Goal: Use online tool/utility

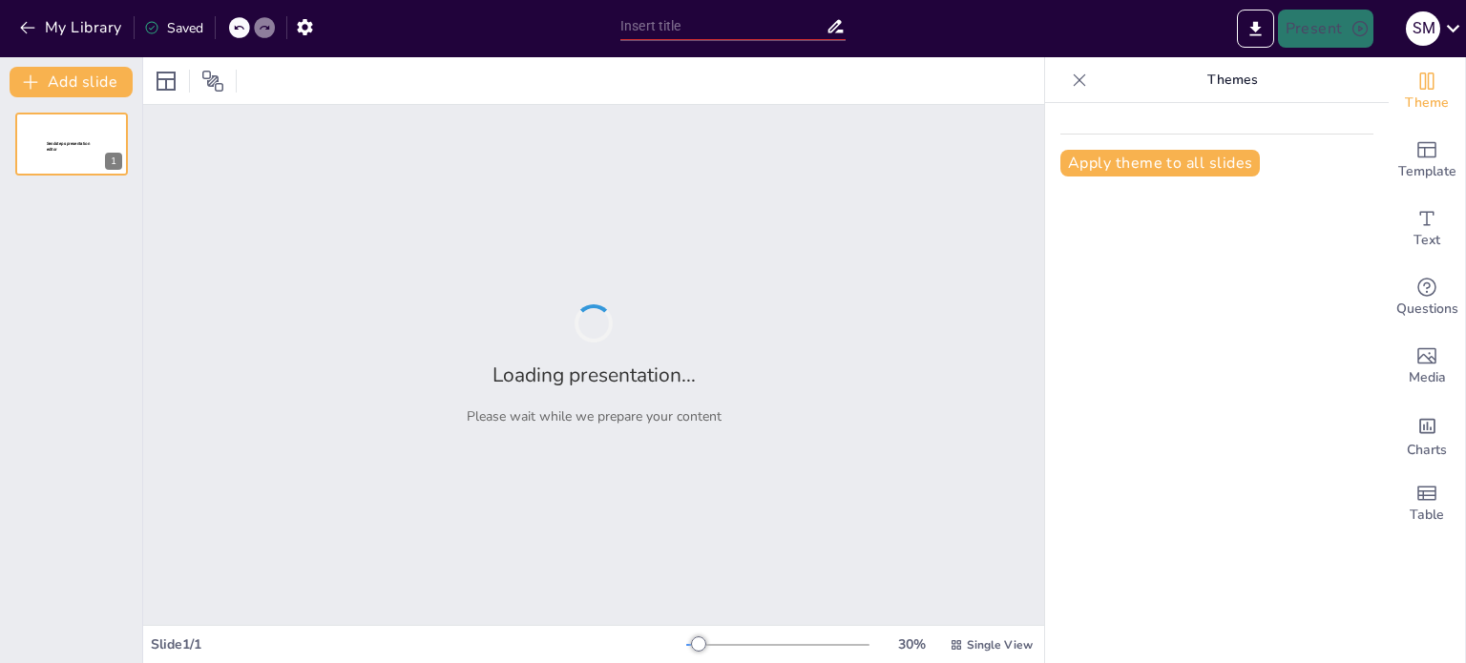
type input "Optimizing Operational Efficiency: The Impact of Process Design and Facility La…"
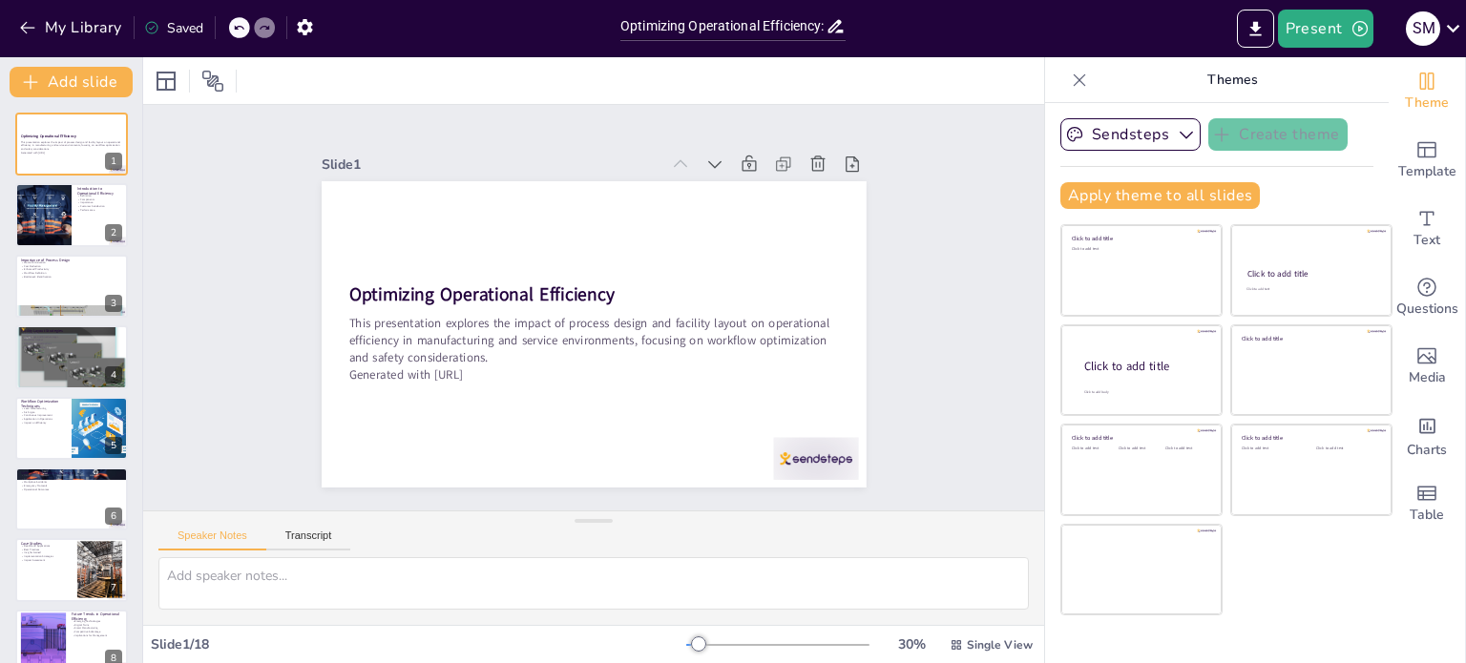
checkbox input "true"
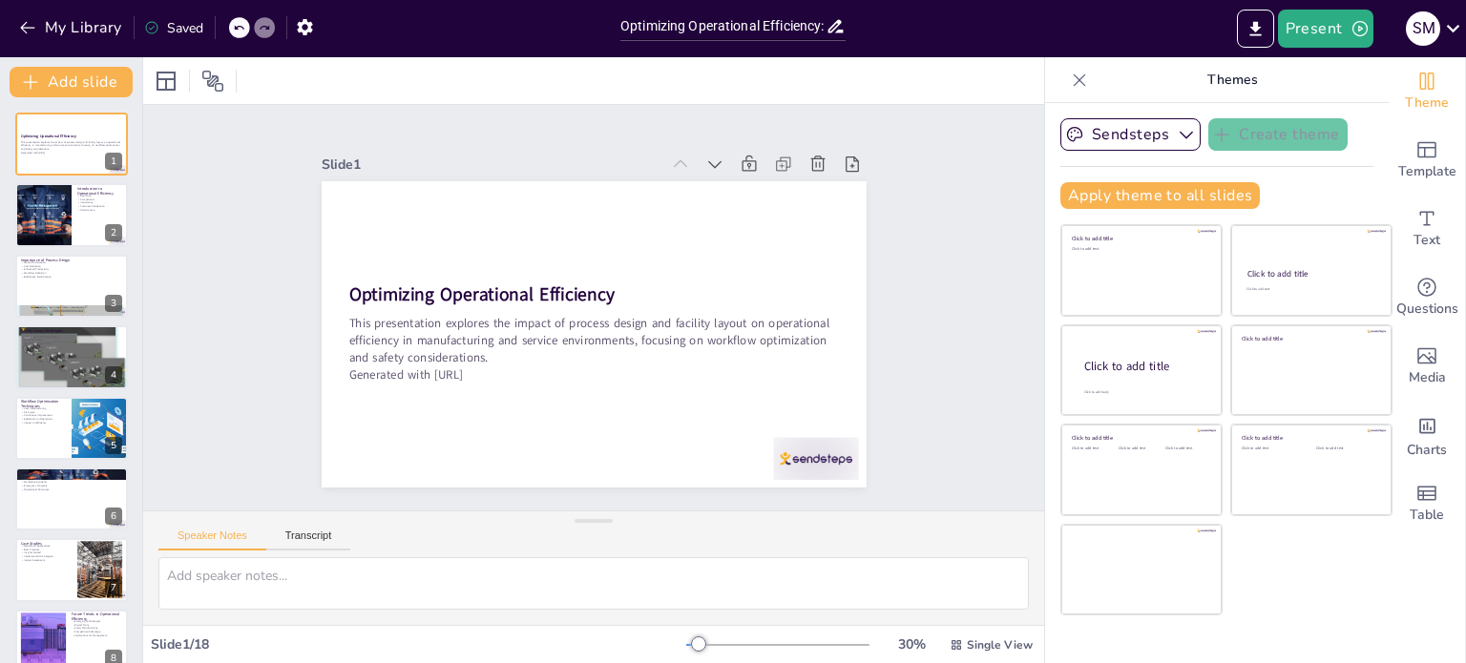
checkbox input "true"
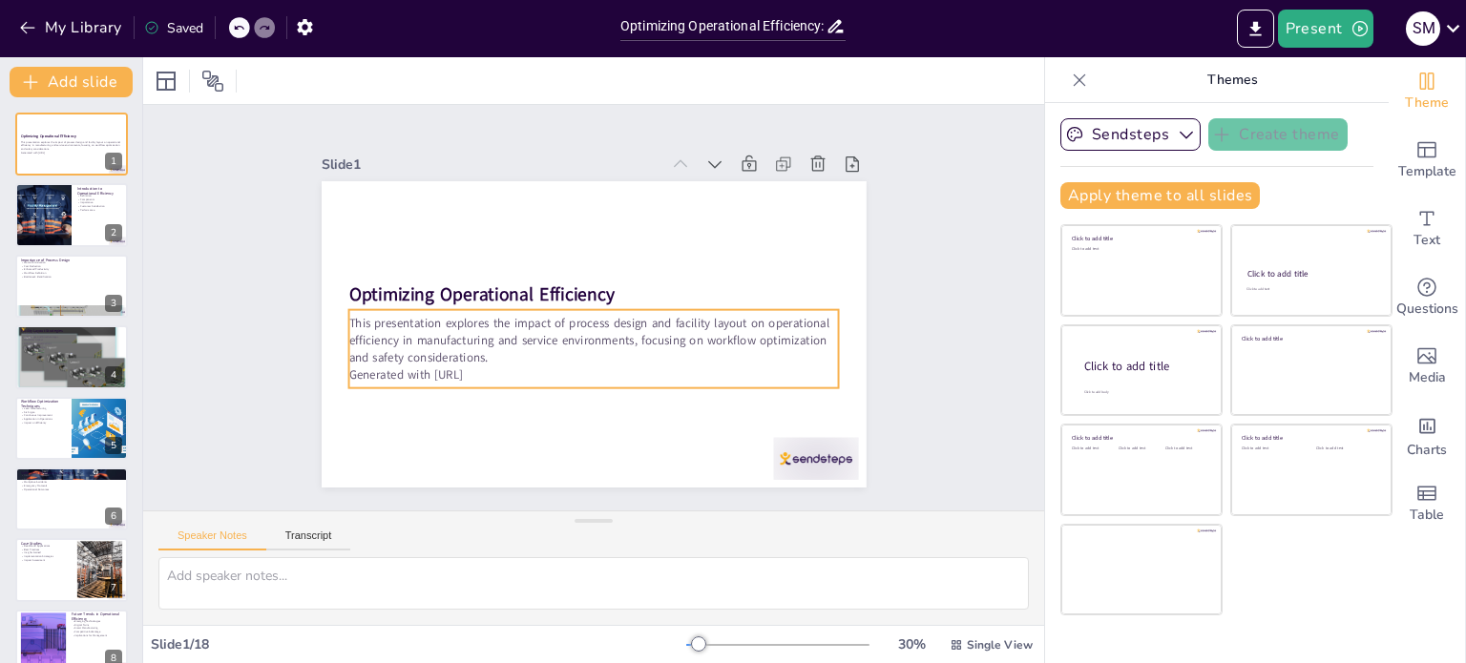
checkbox input "true"
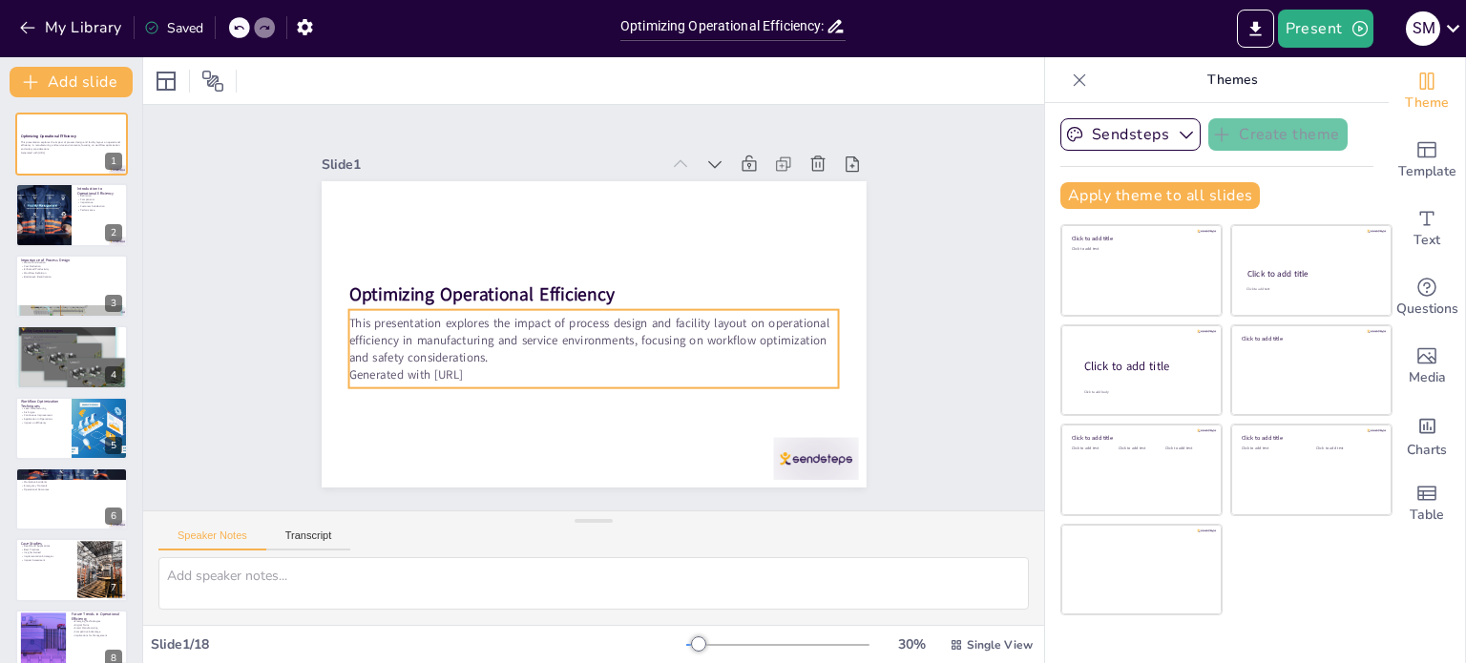
checkbox input "true"
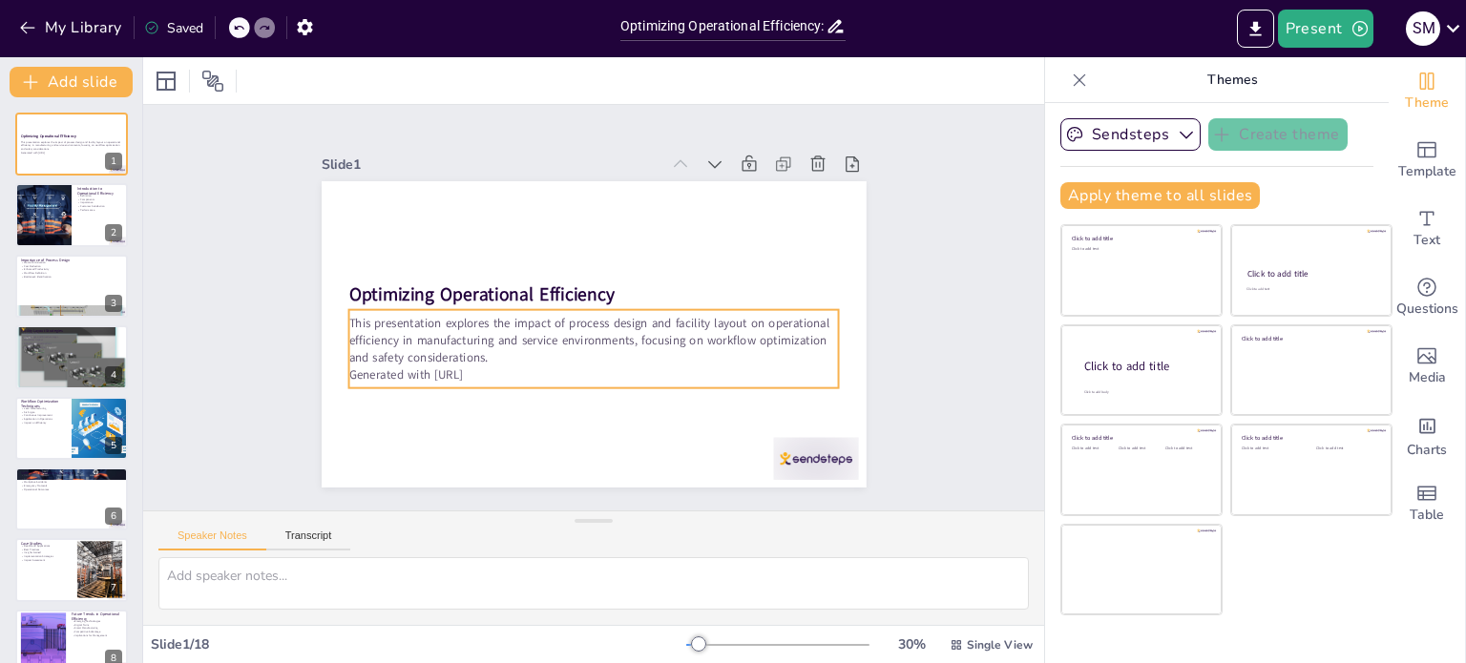
checkbox input "true"
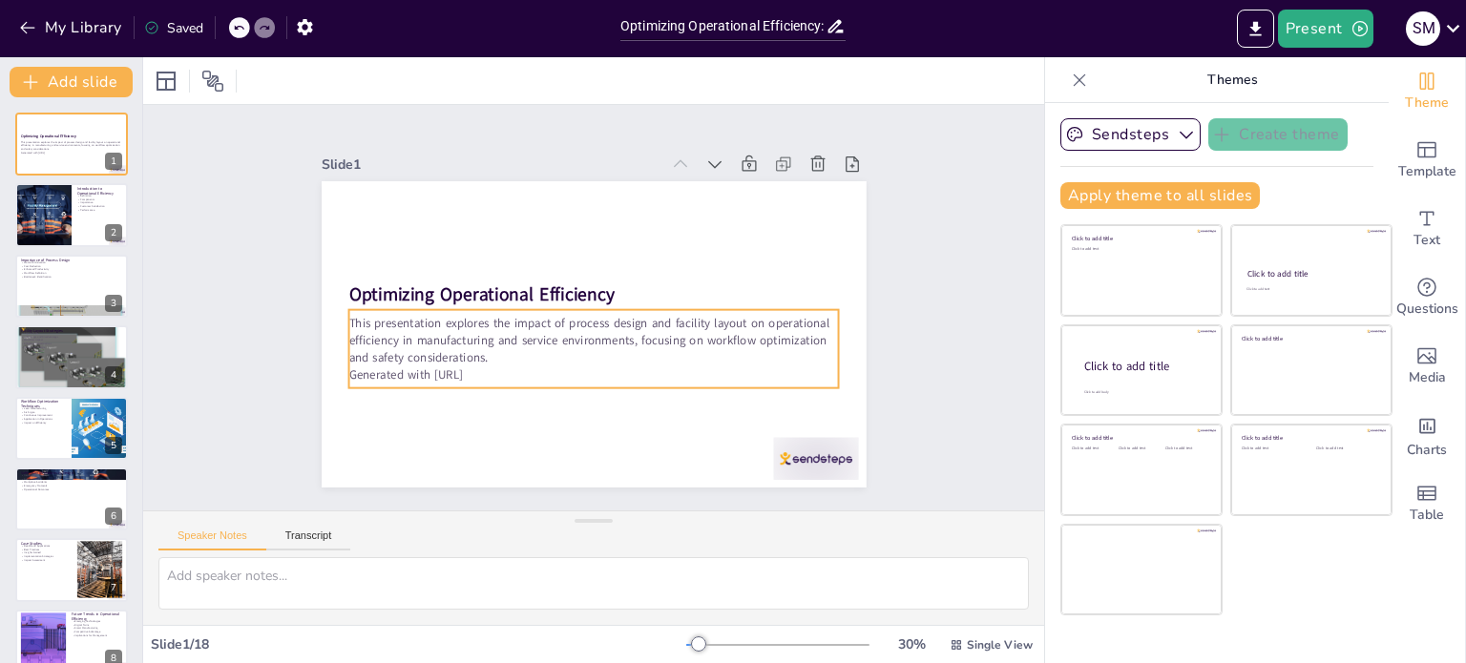
checkbox input "true"
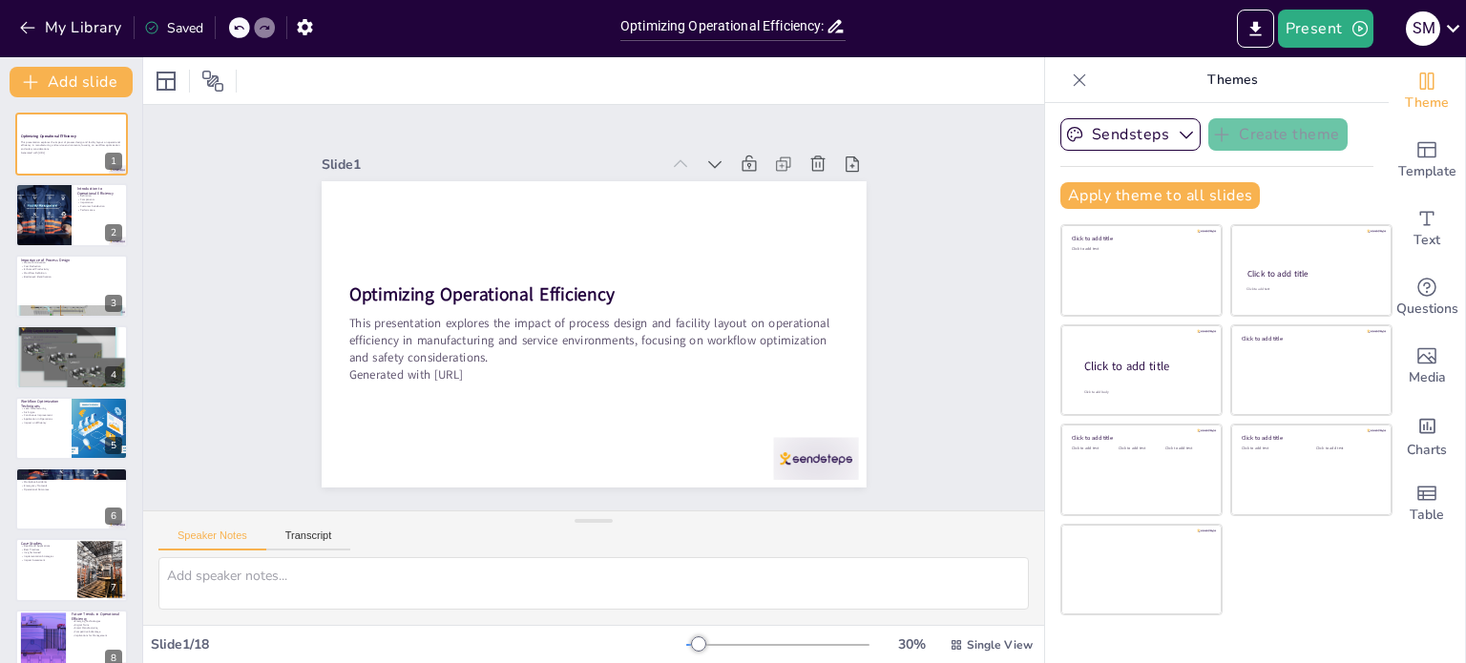
checkbox input "true"
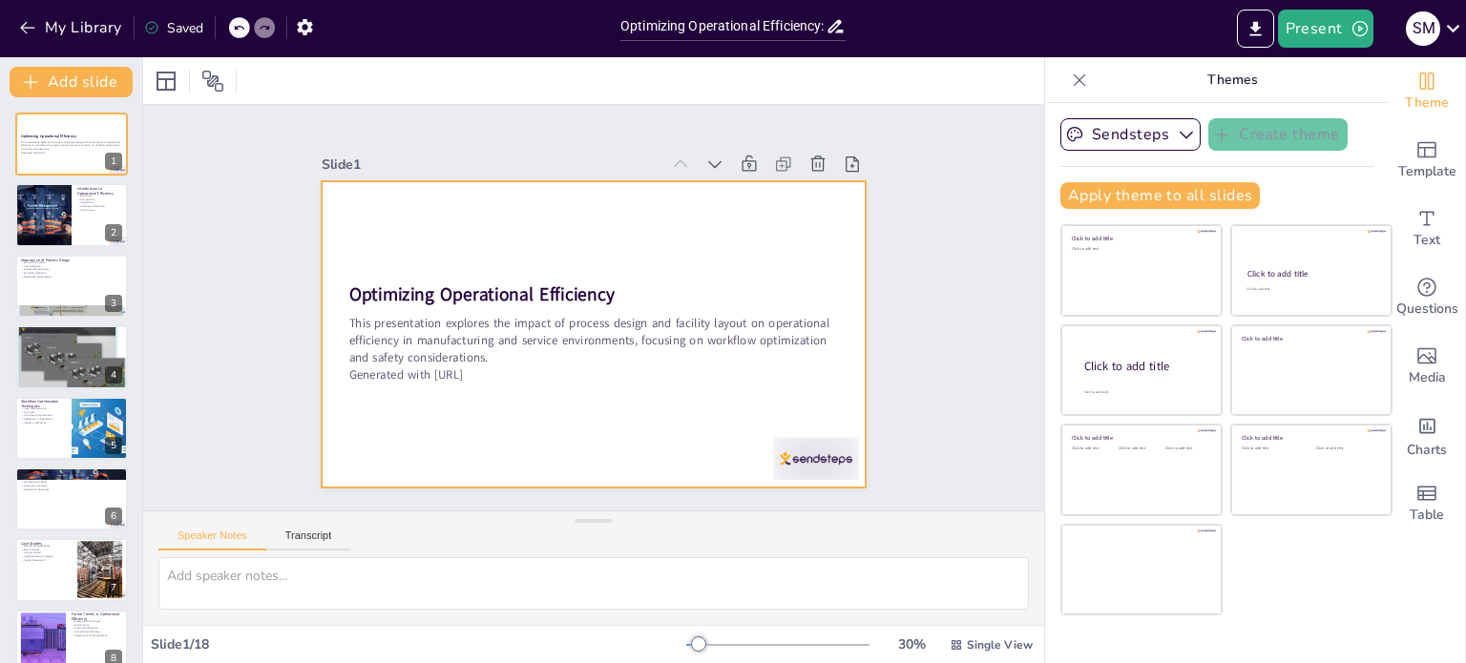
checkbox input "true"
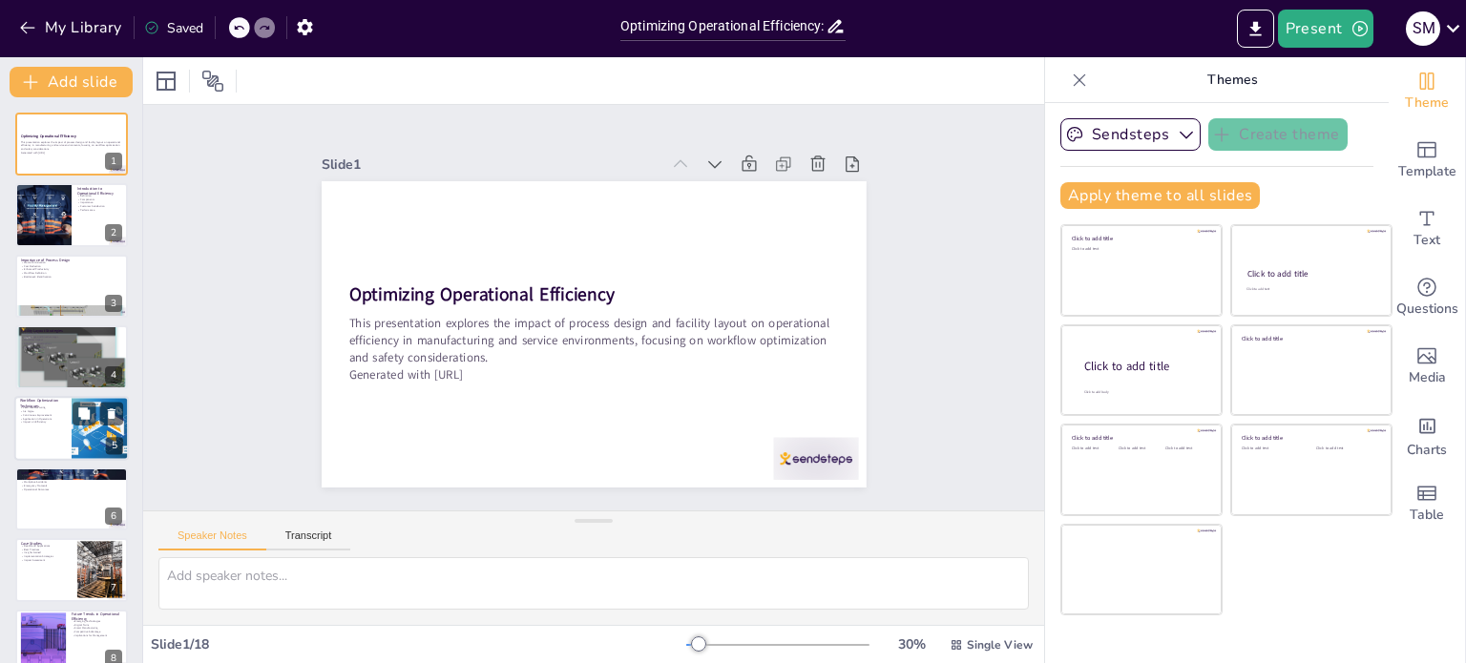
checkbox input "true"
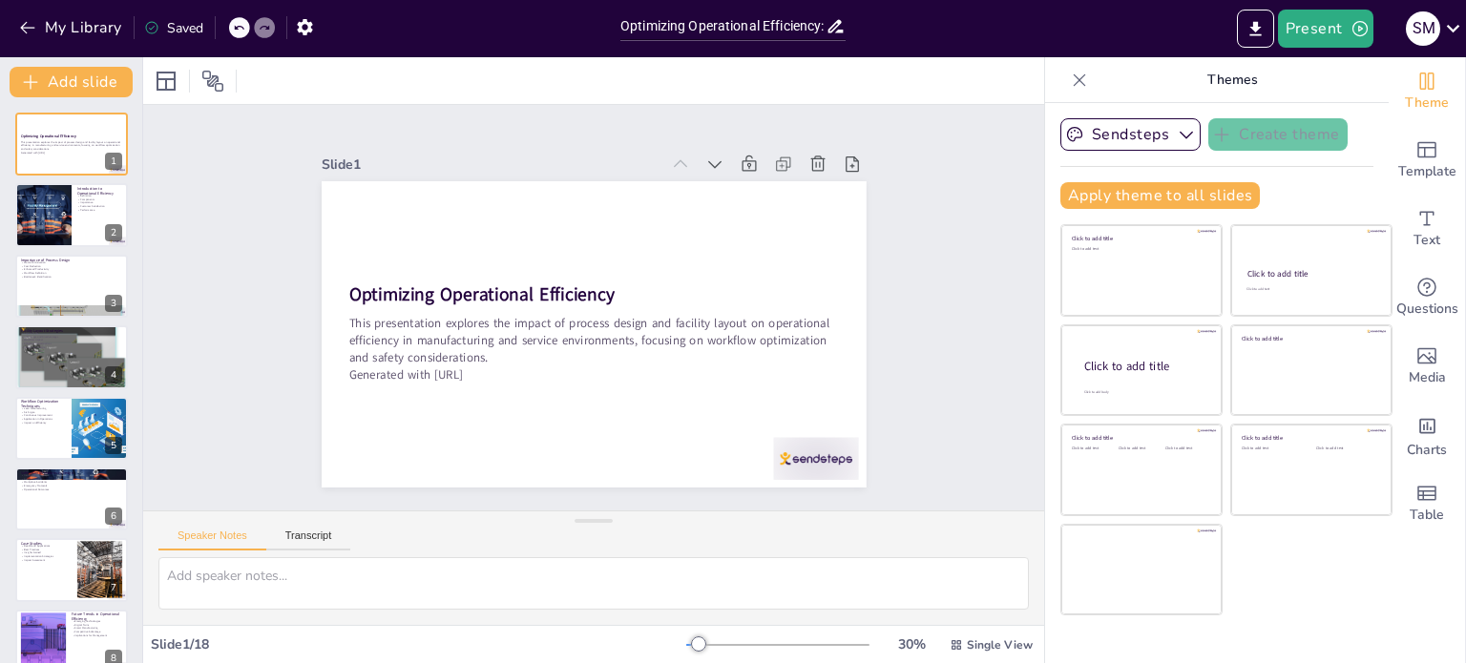
checkbox input "true"
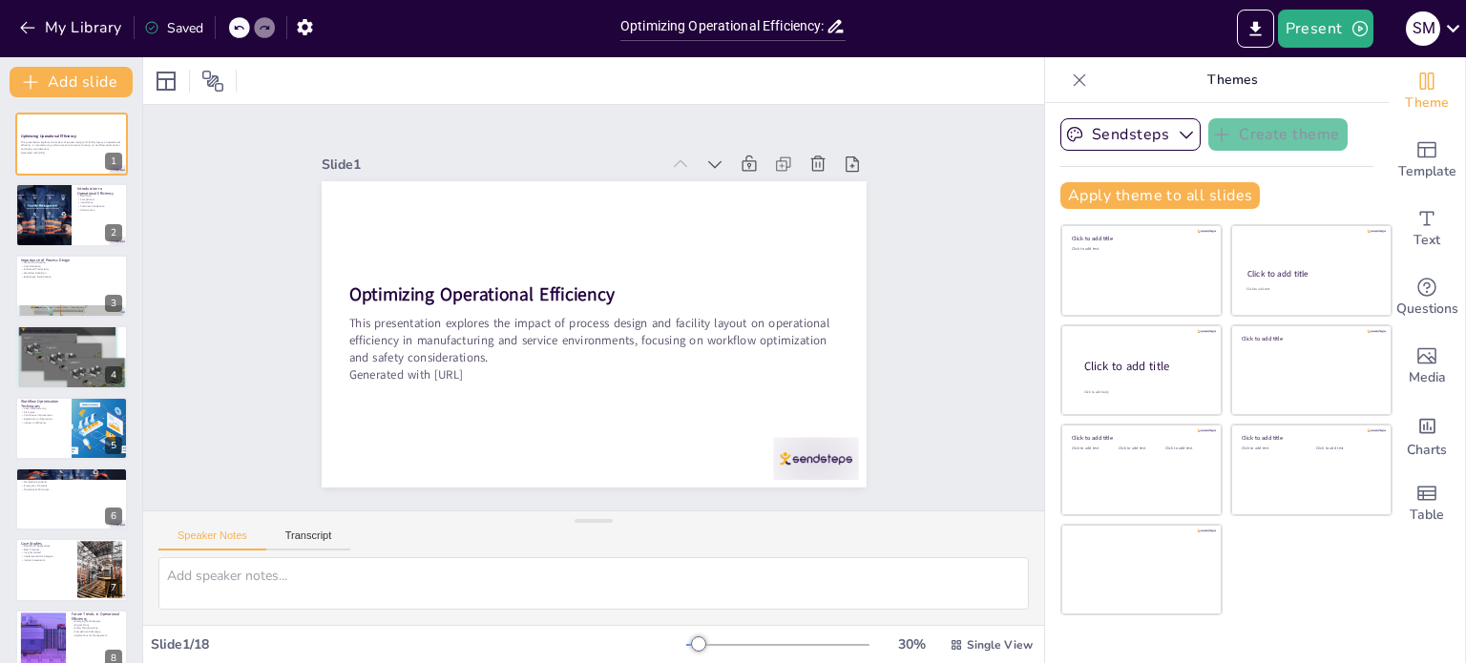
checkbox input "true"
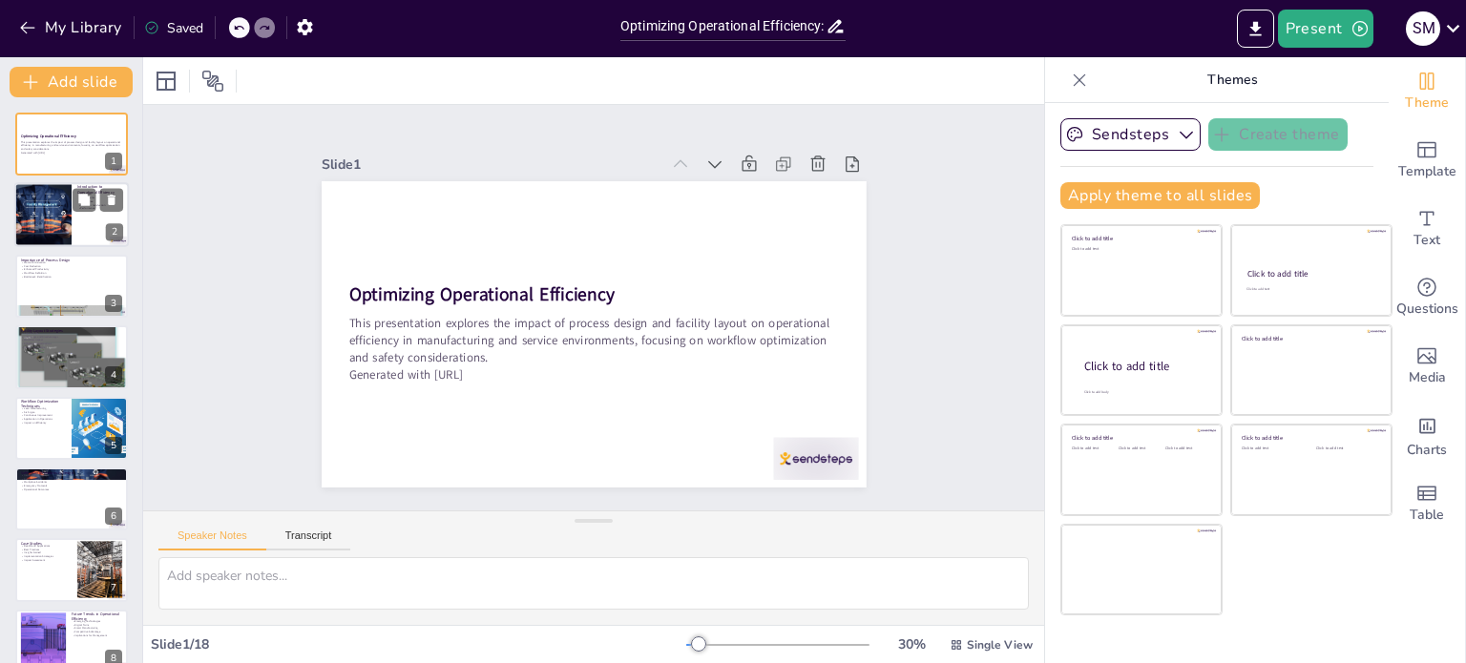
checkbox input "true"
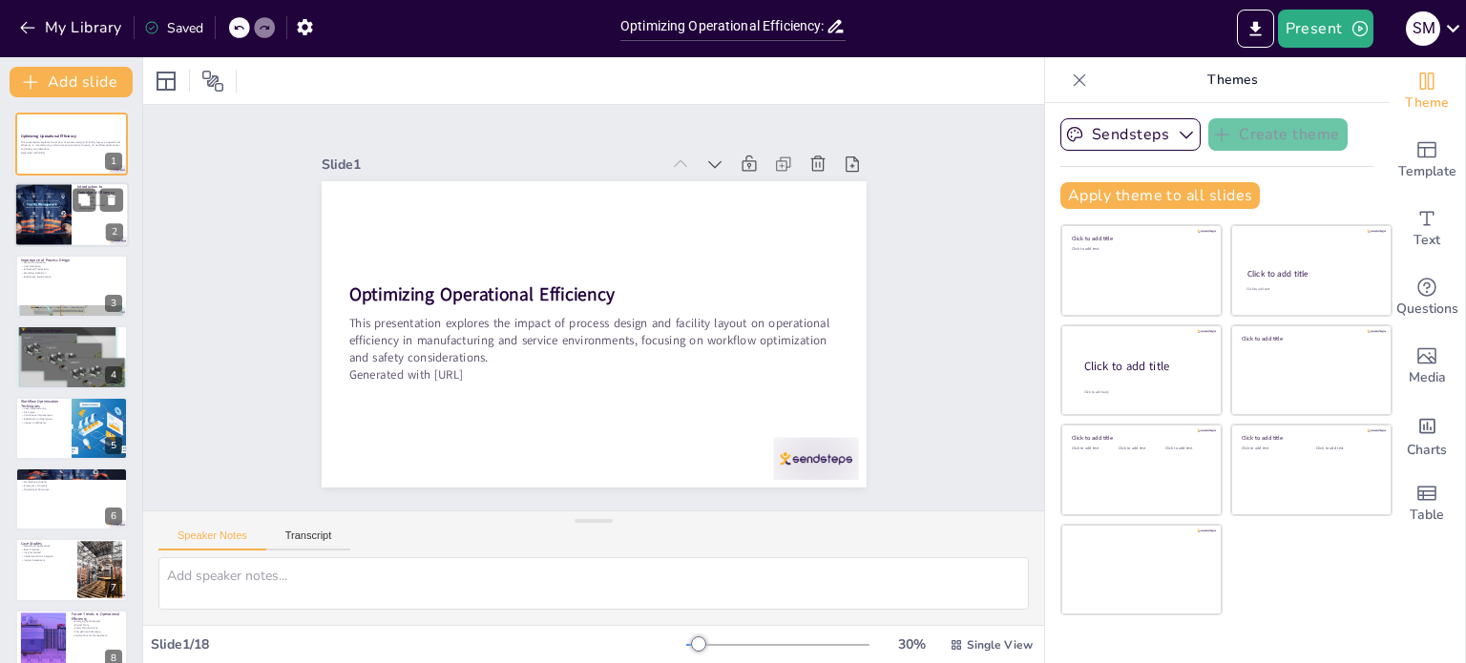
checkbox input "true"
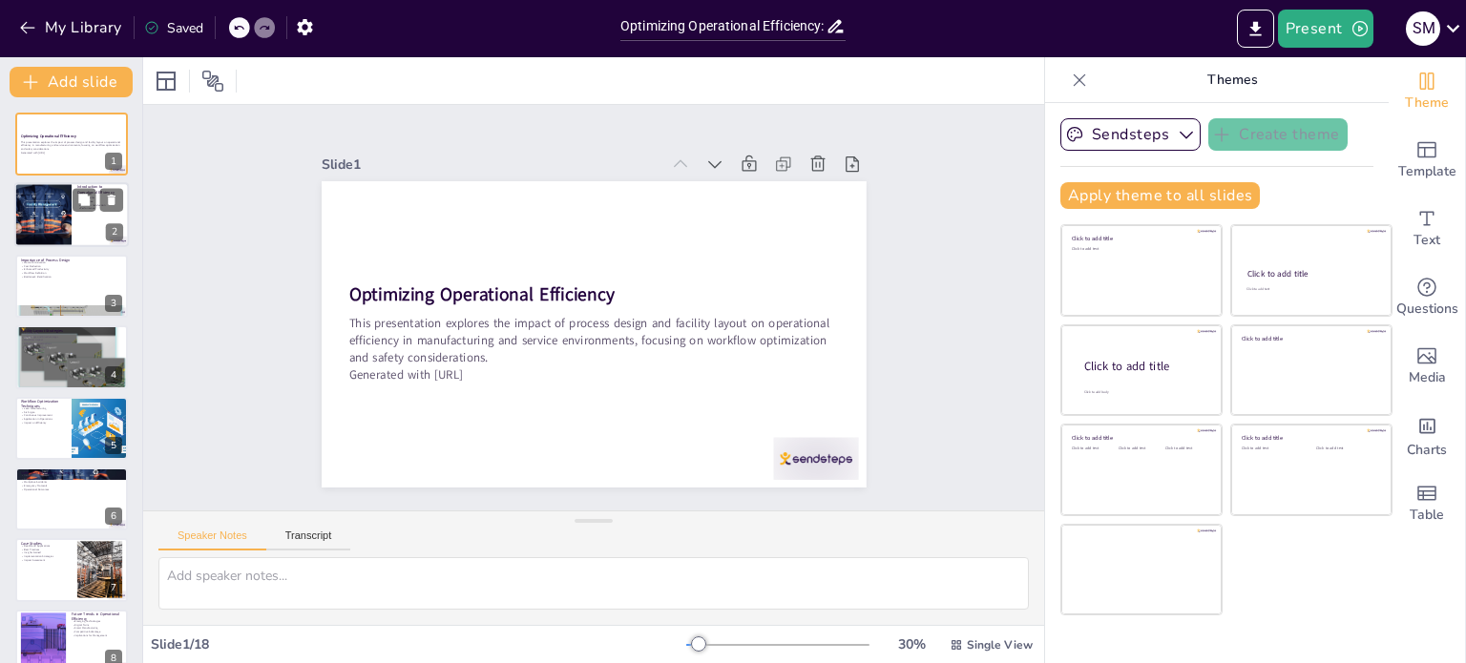
checkbox input "true"
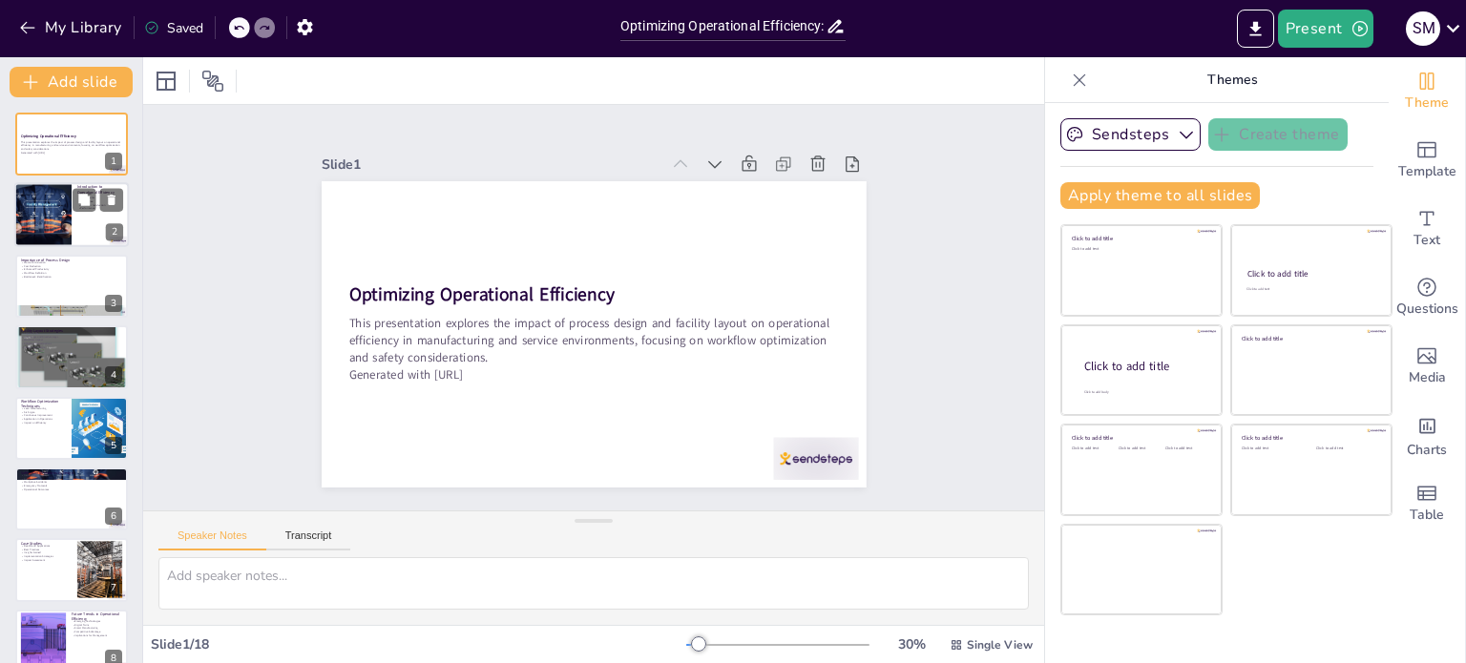
click at [68, 213] on div at bounding box center [42, 215] width 97 height 65
checkbox input "true"
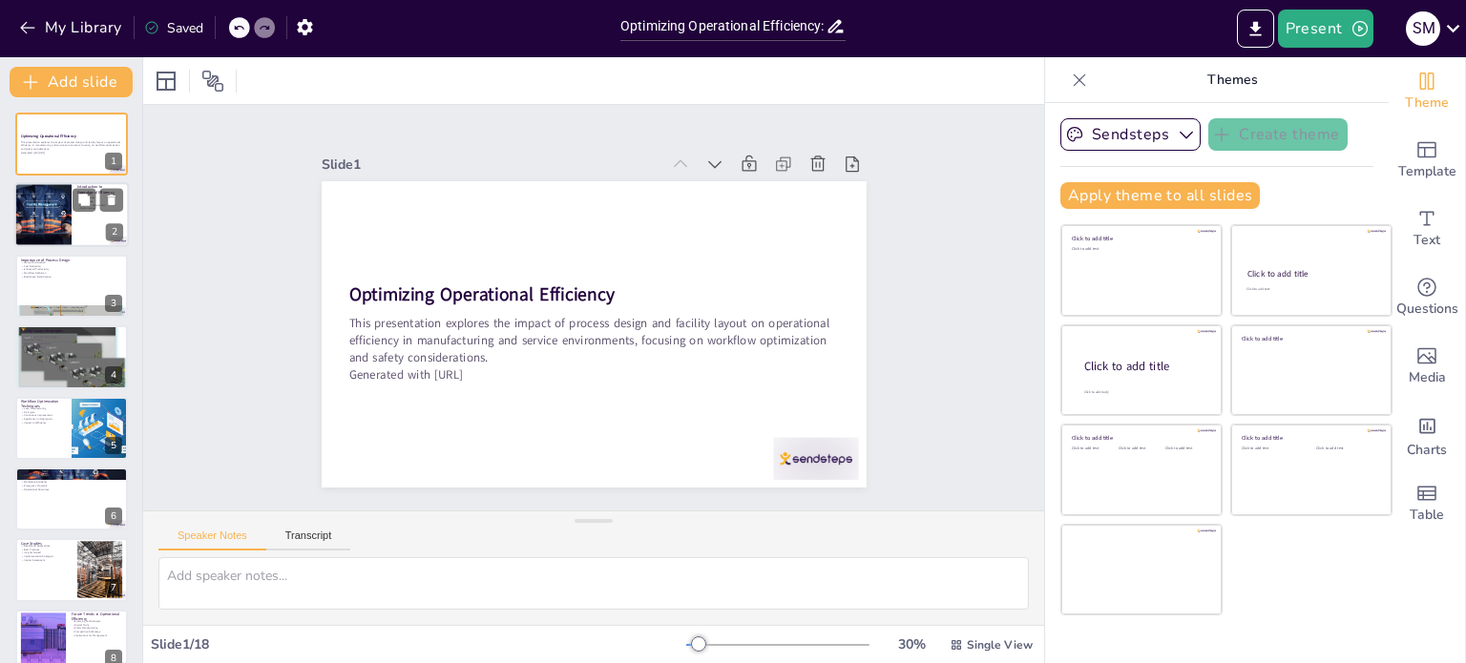
checkbox input "true"
type textarea "Operational efficiency is defined as the capability of an organization to provi…"
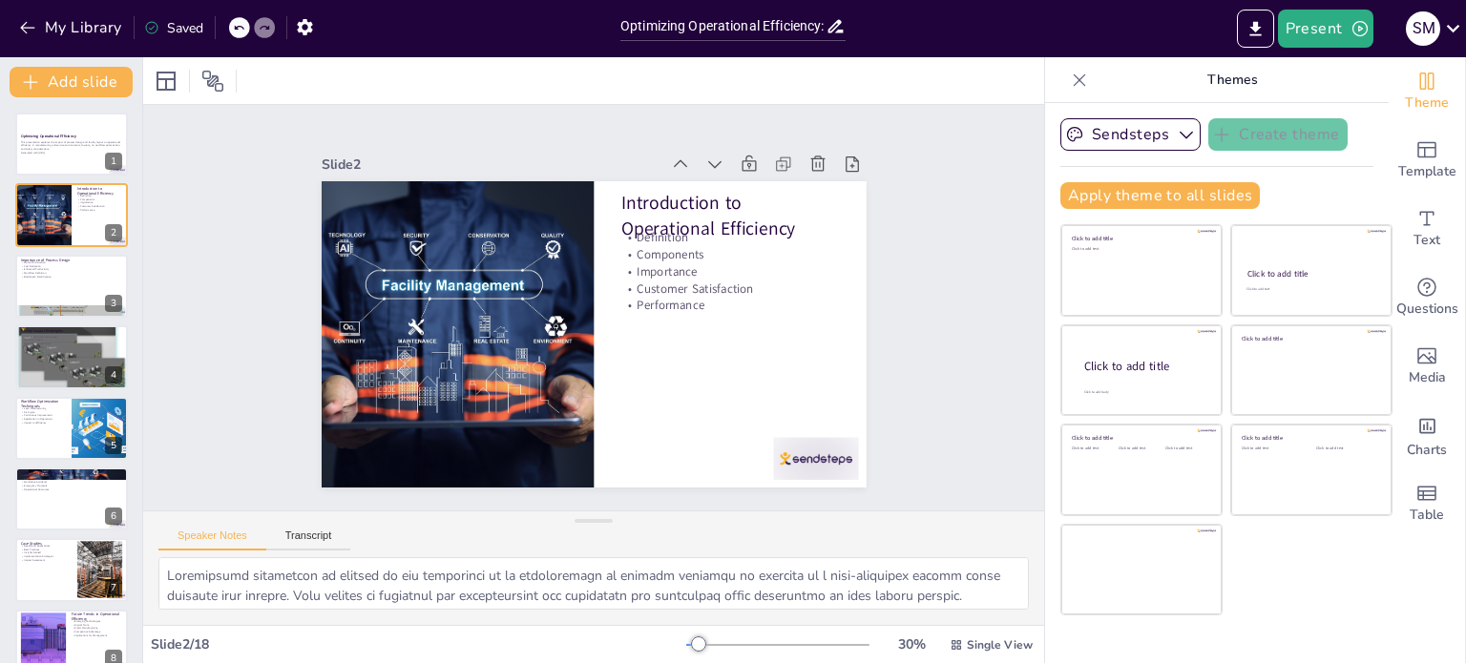
checkbox input "true"
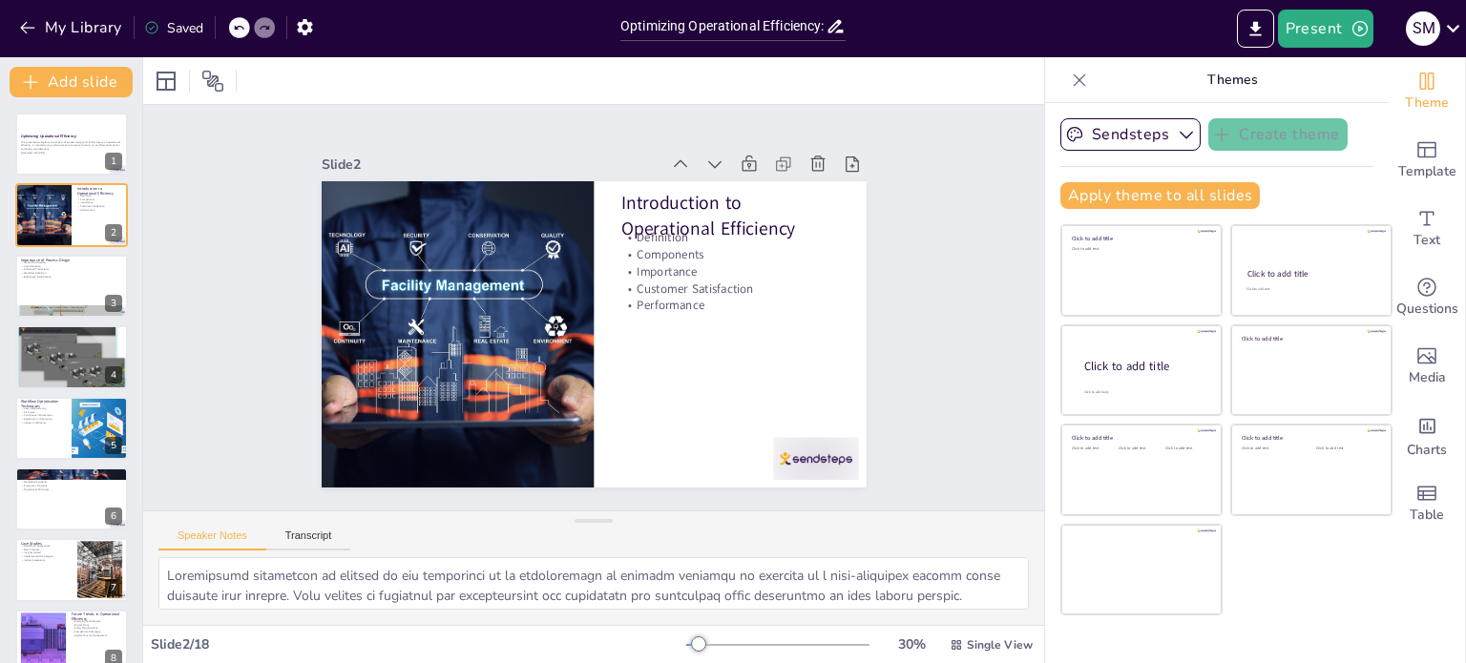
checkbox input "true"
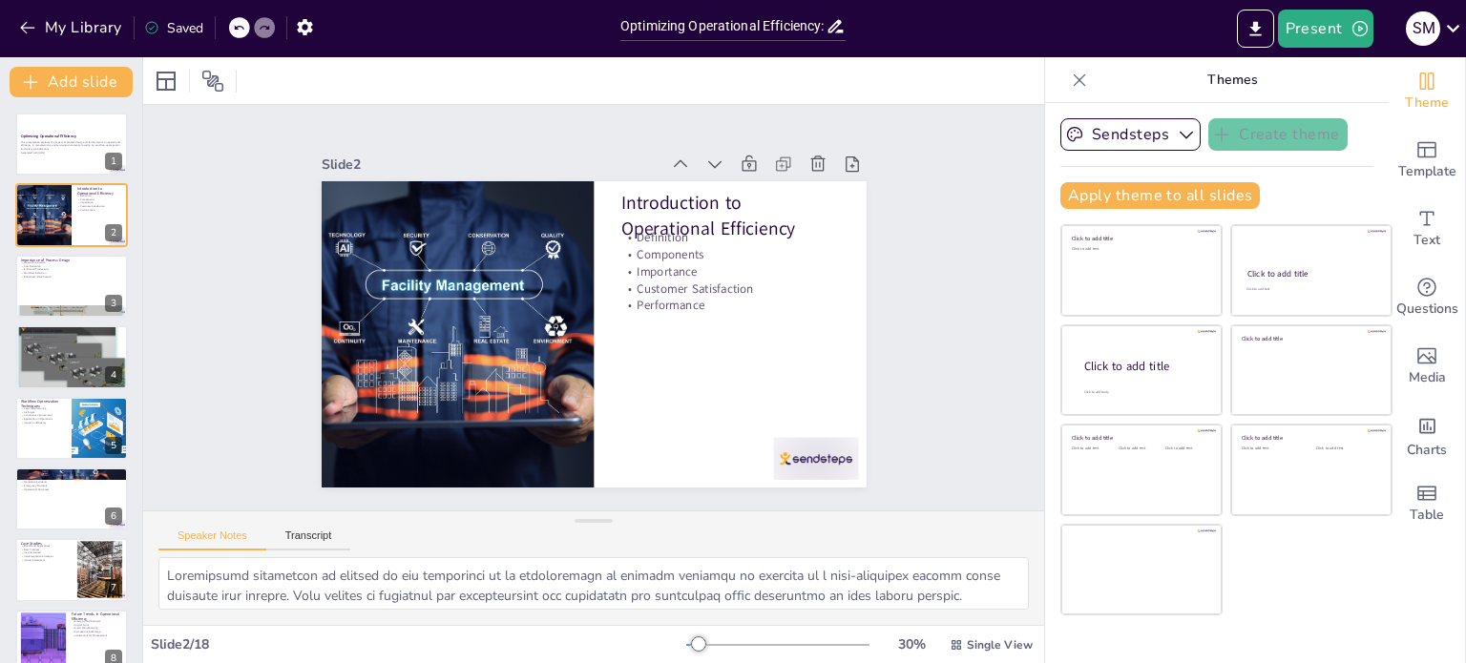
checkbox input "true"
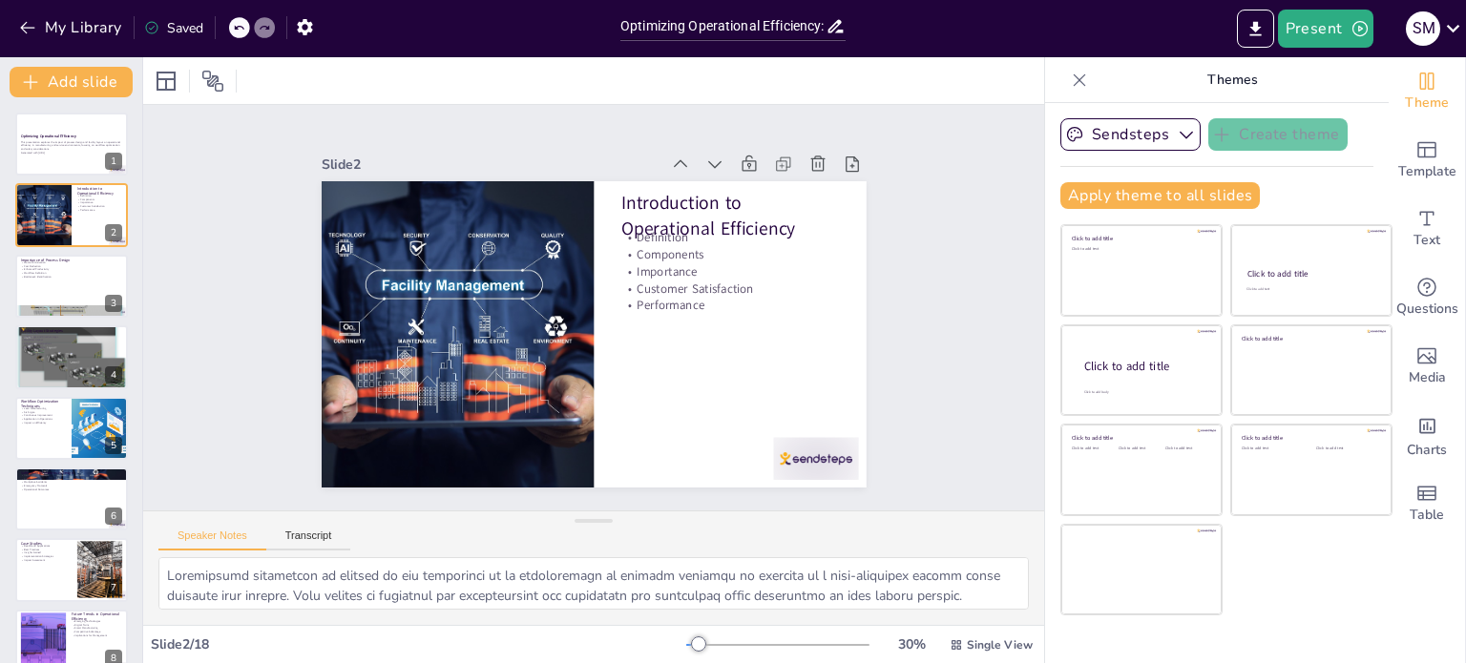
checkbox input "true"
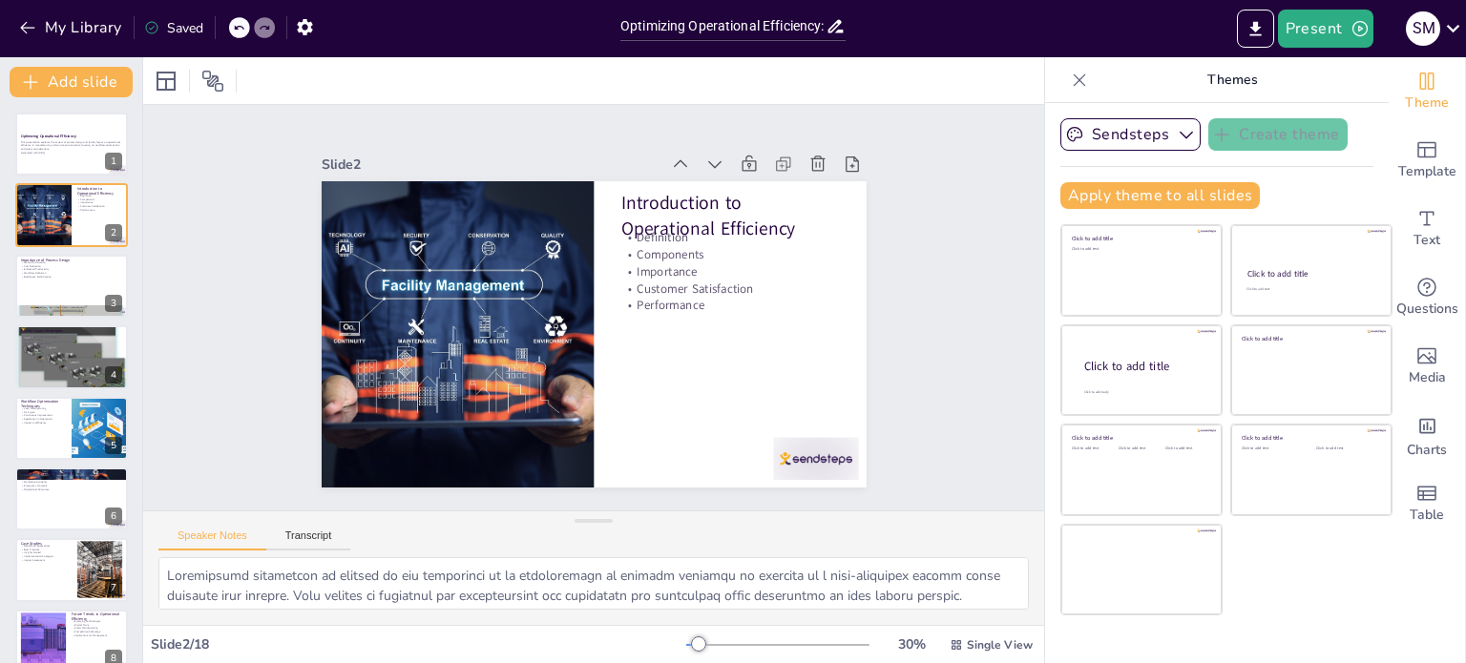
checkbox input "true"
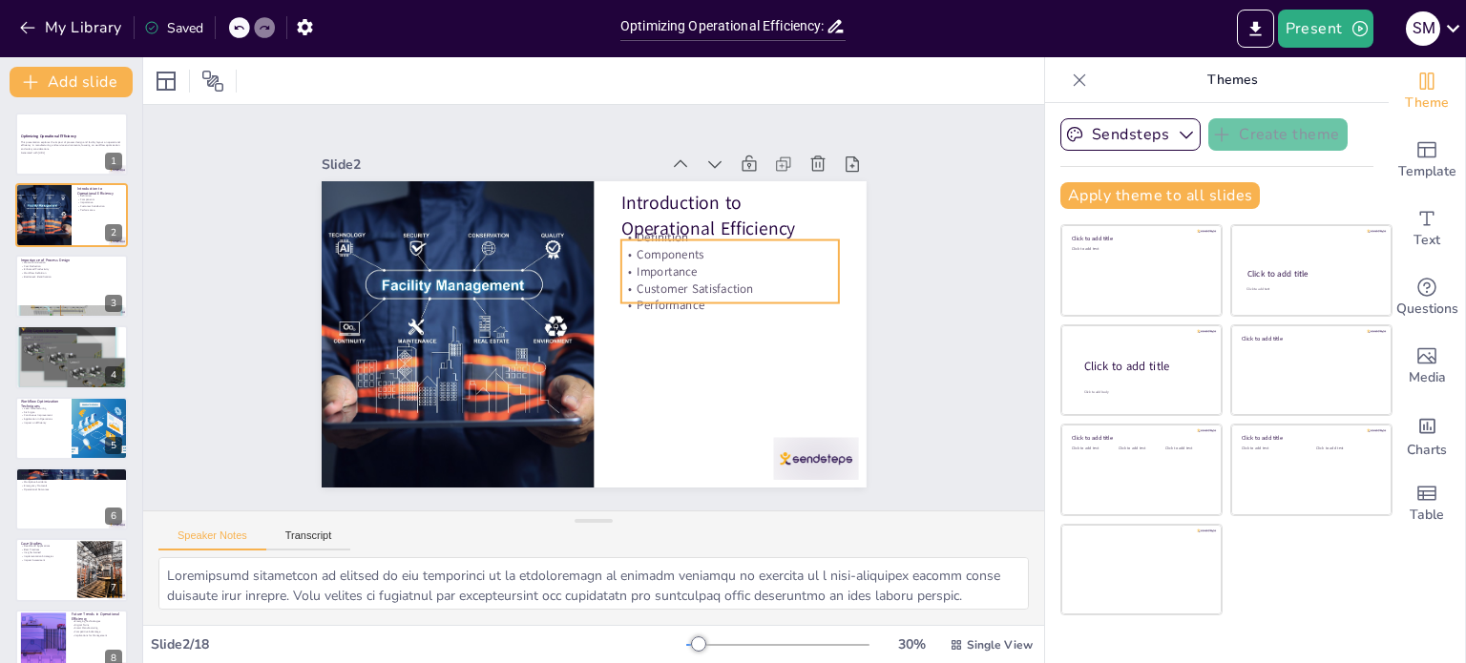
checkbox input "true"
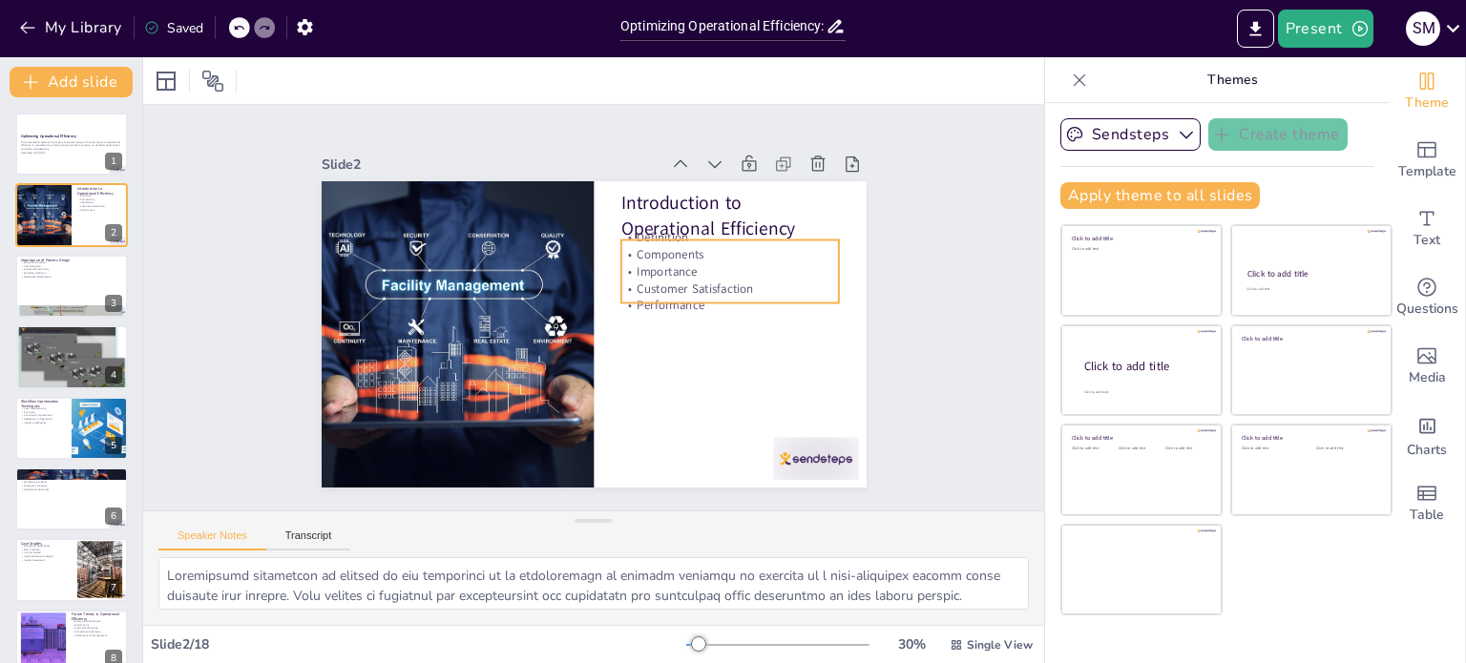
checkbox input "true"
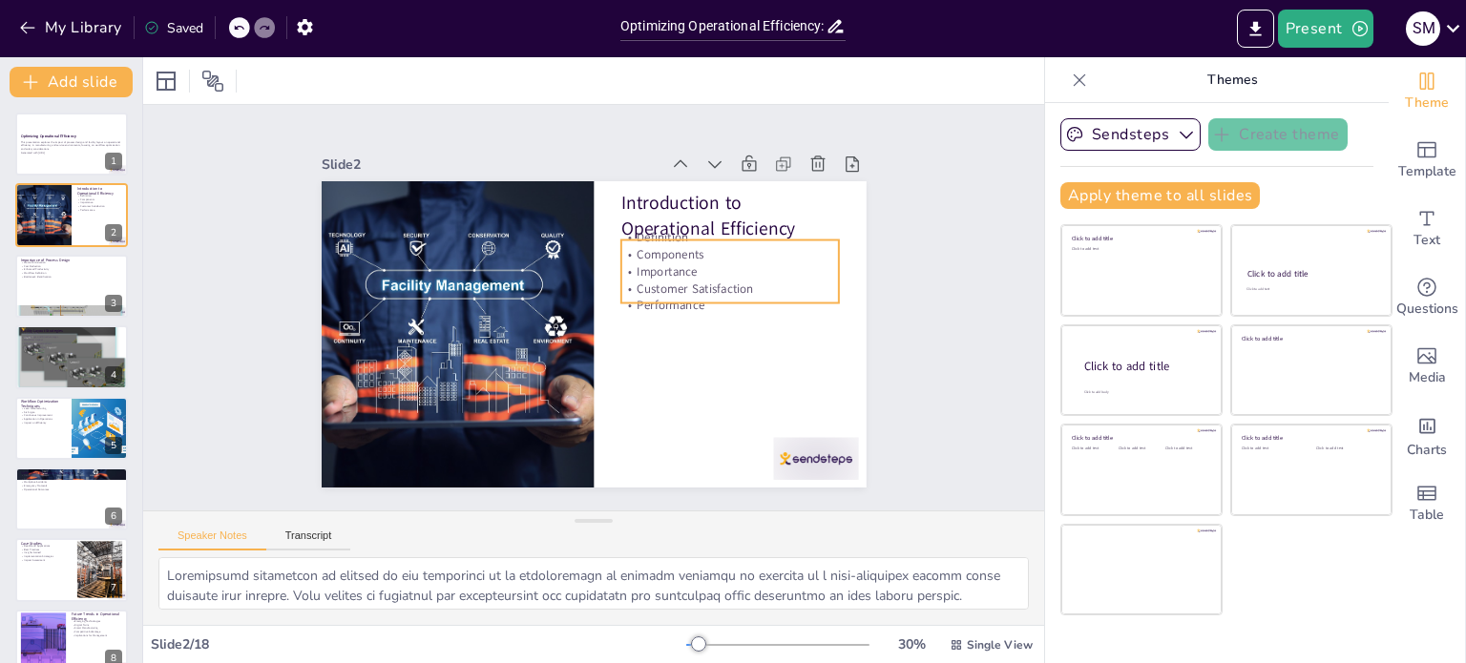
checkbox input "true"
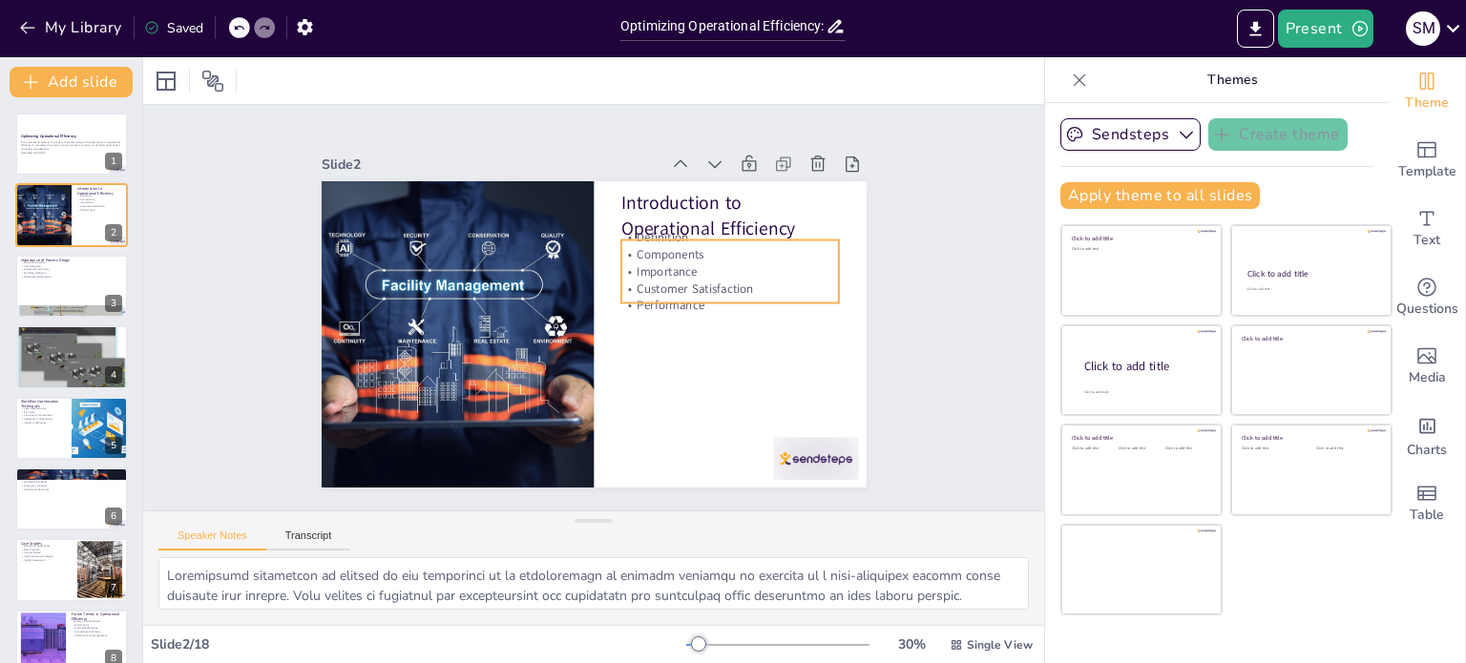
checkbox input "true"
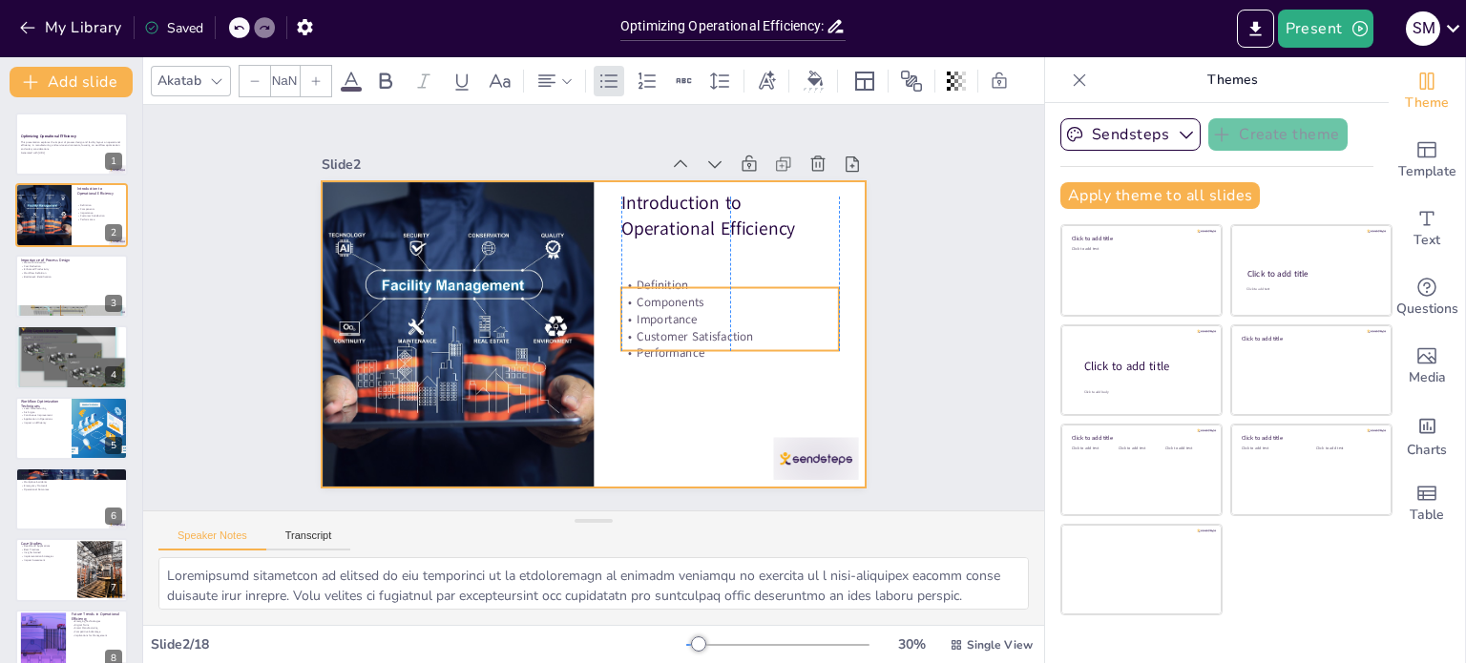
checkbox input "true"
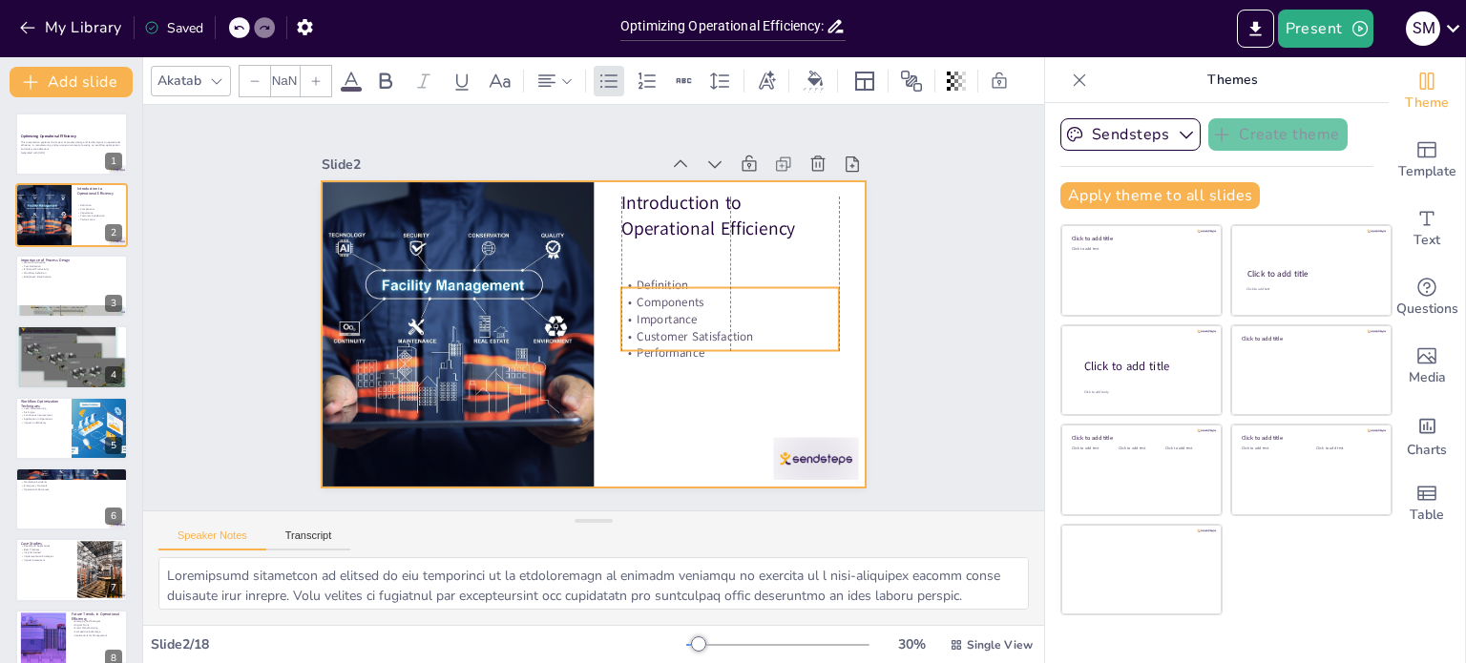
type input "32"
checkbox input "true"
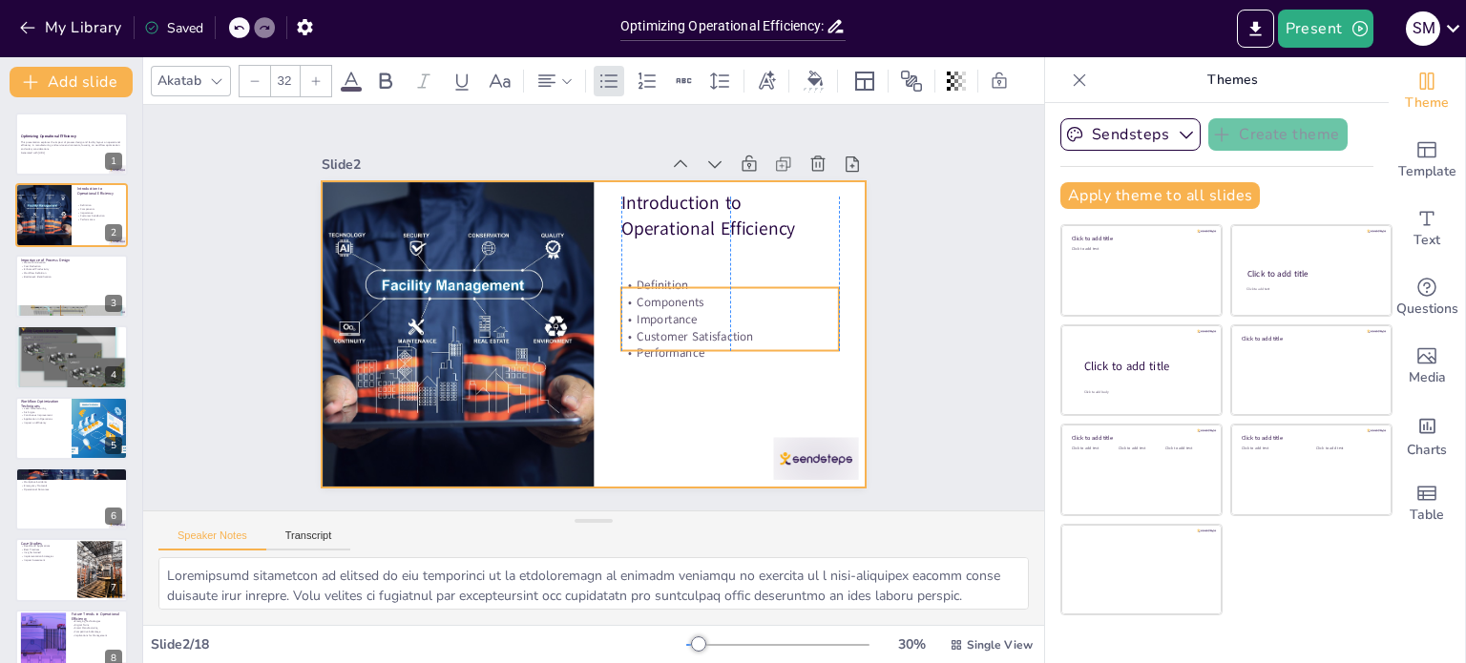
checkbox input "true"
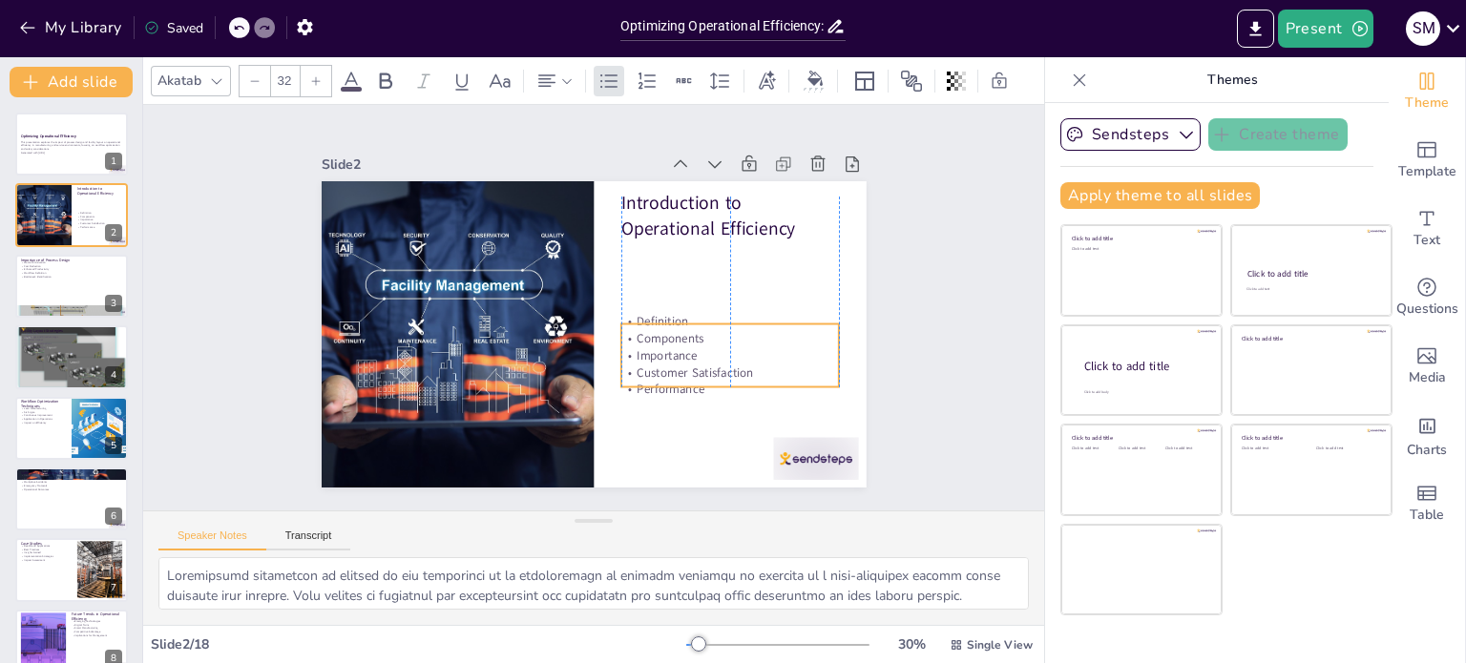
checkbox input "true"
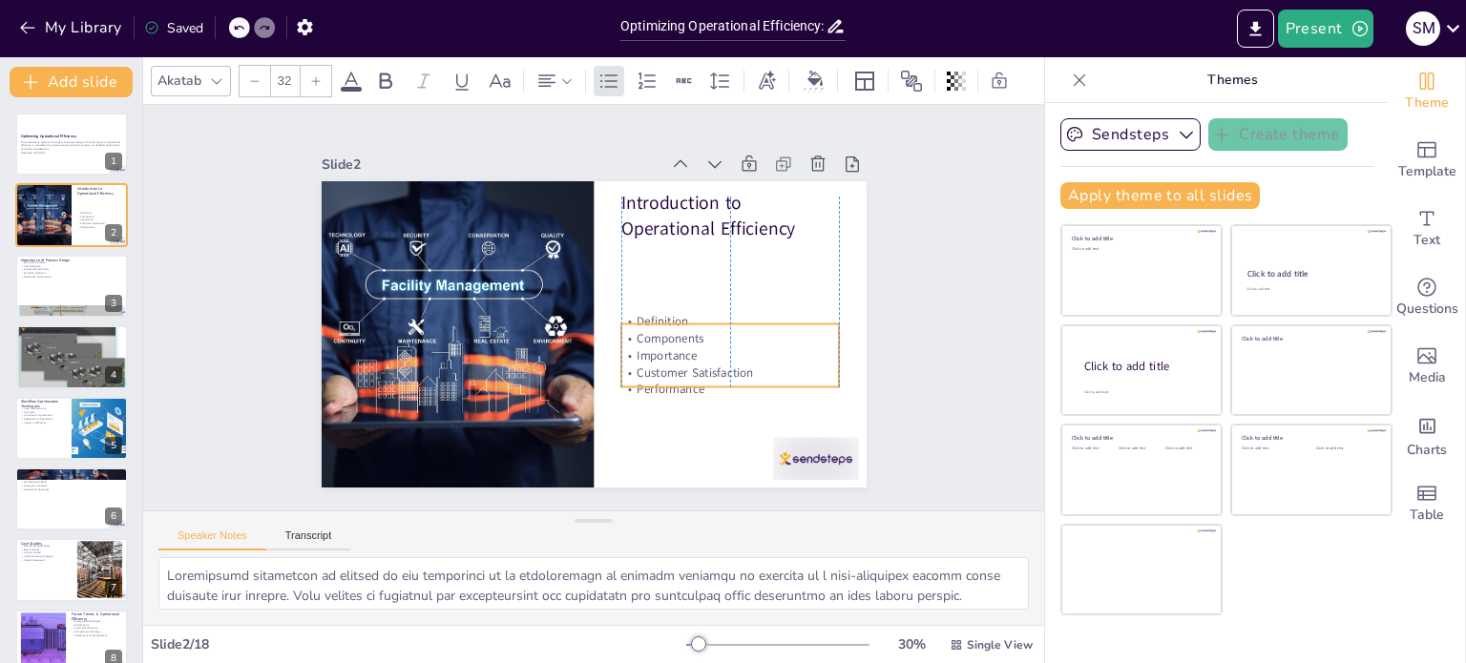
checkbox input "true"
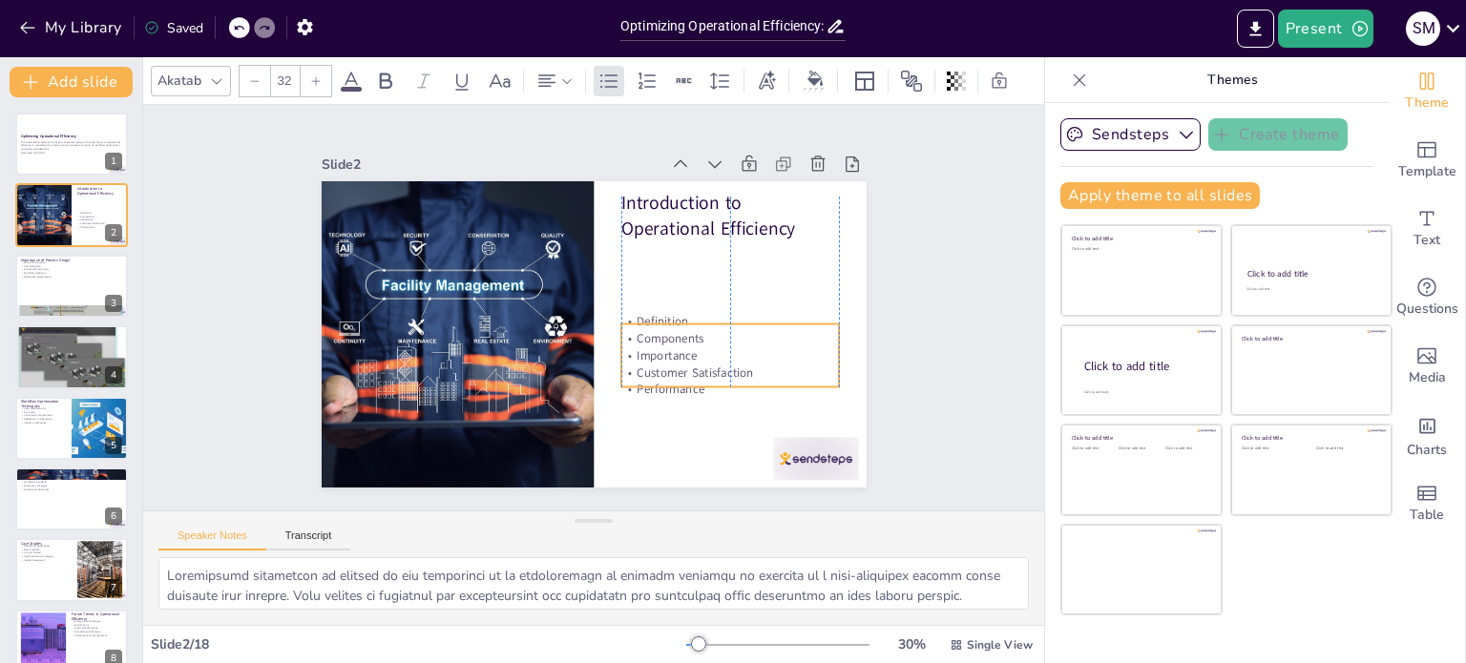
checkbox input "true"
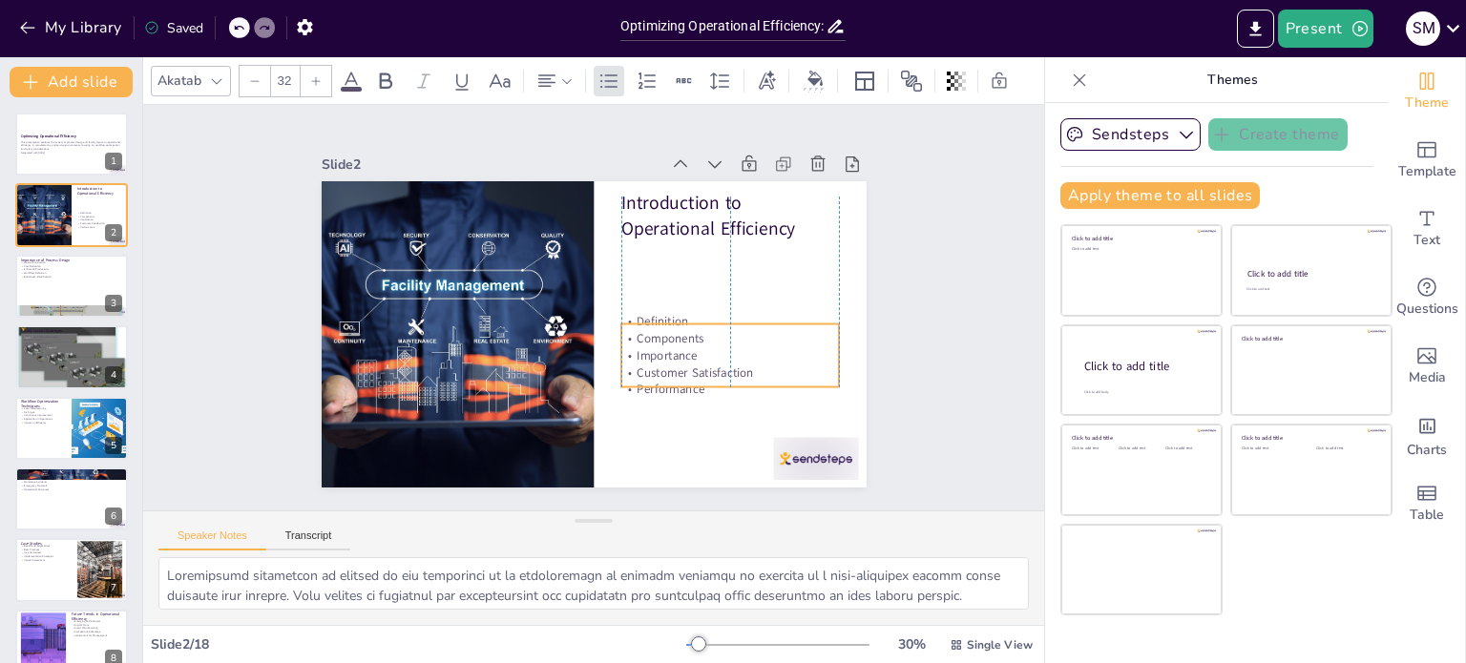
checkbox input "true"
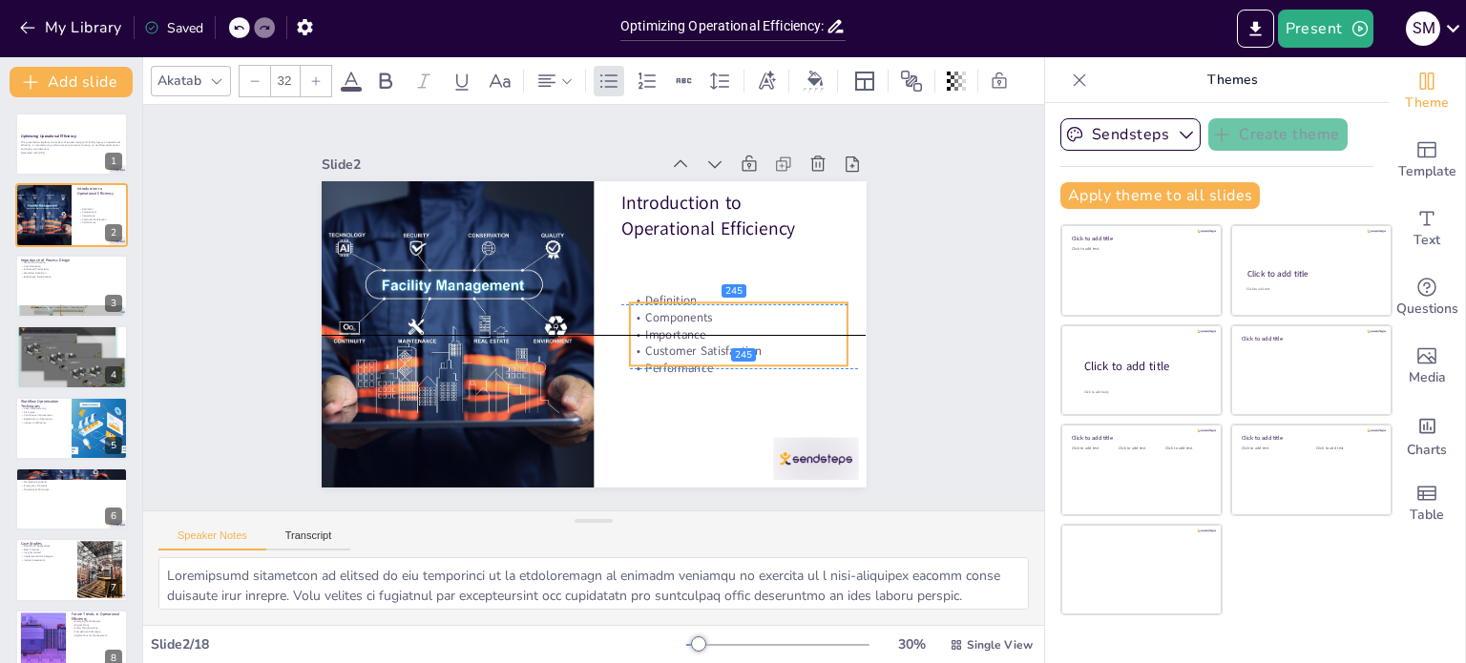
checkbox input "true"
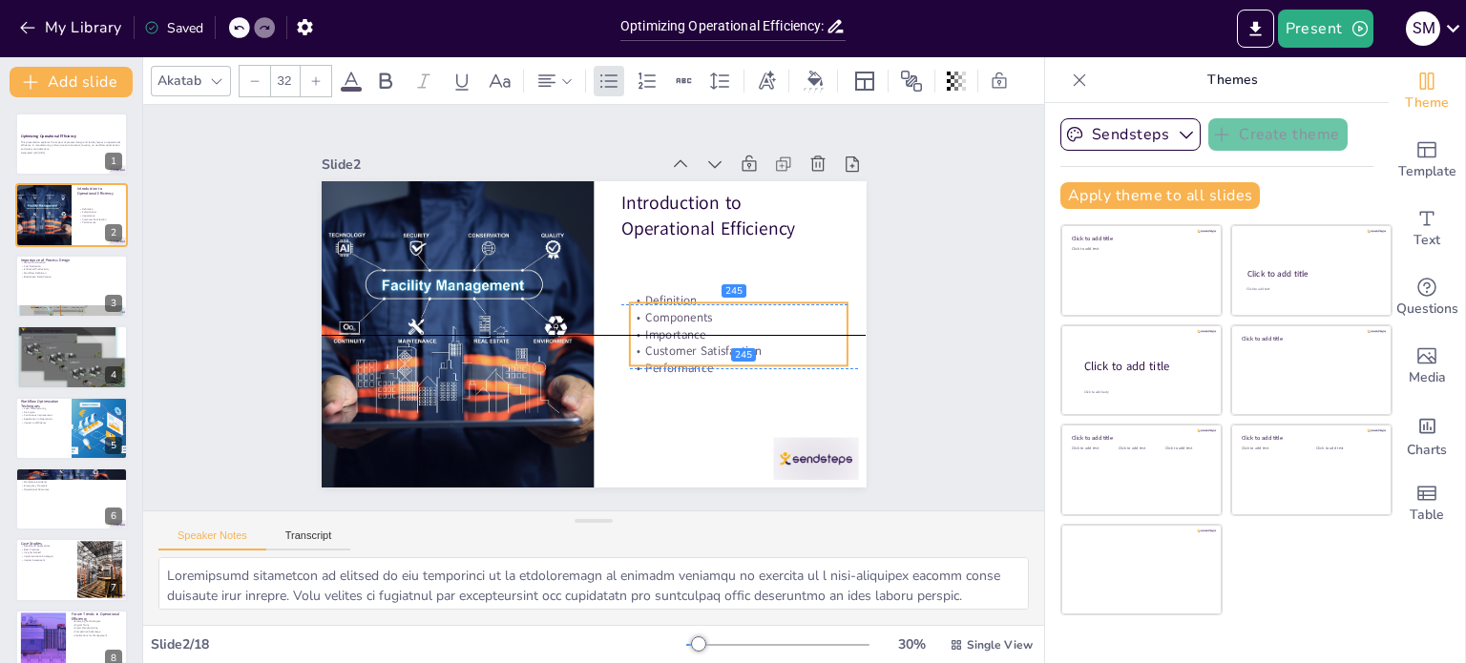
checkbox input "true"
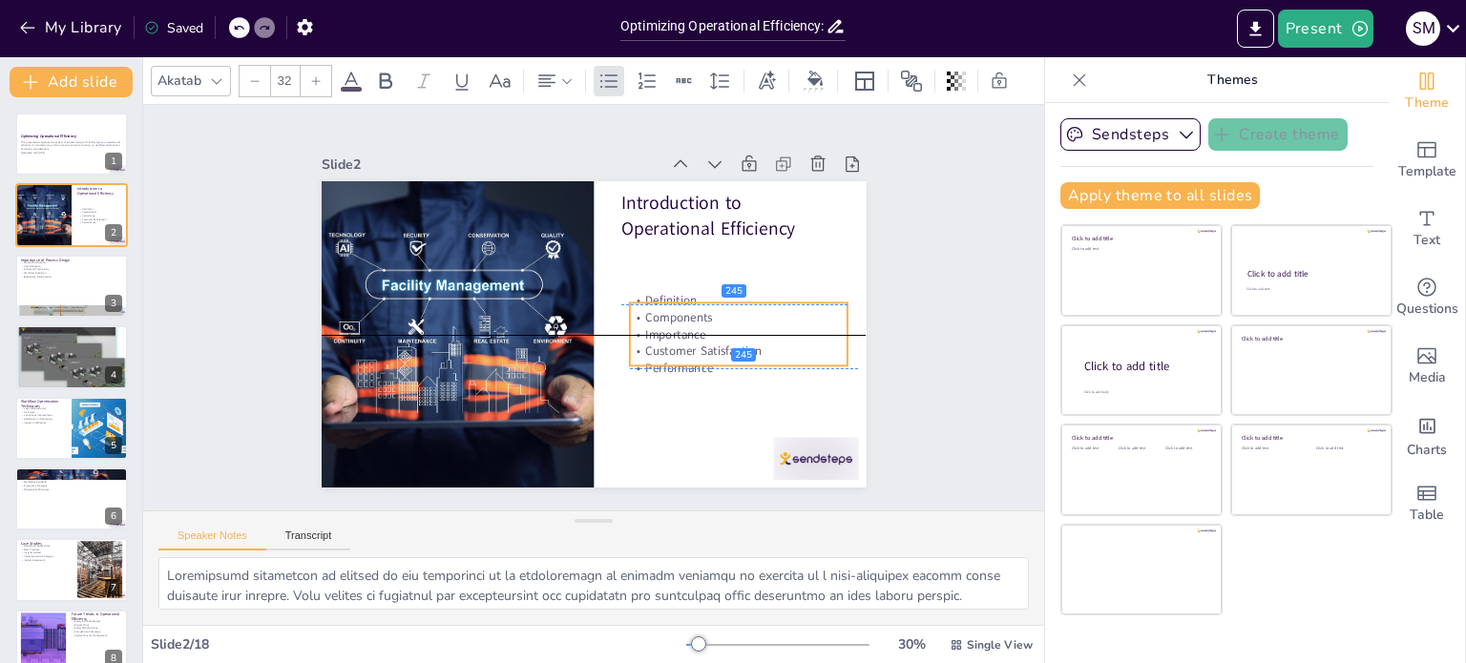
checkbox input "true"
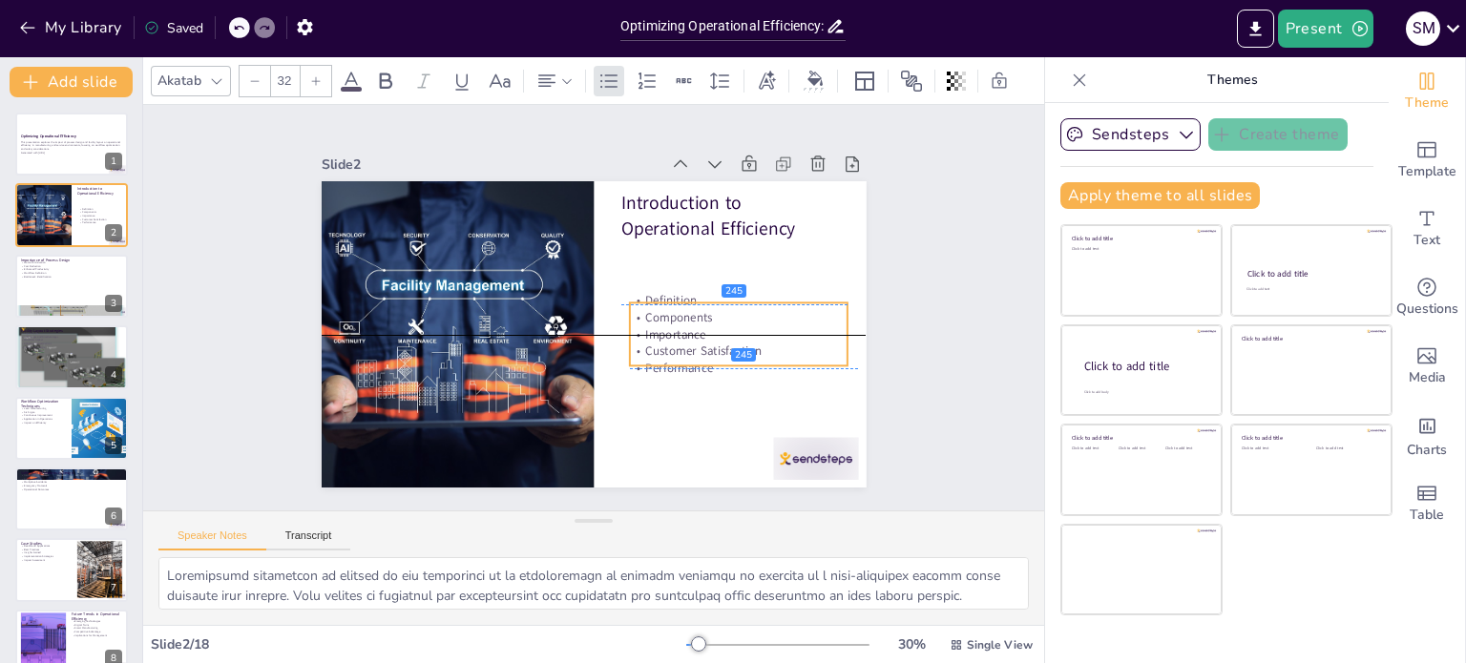
checkbox input "true"
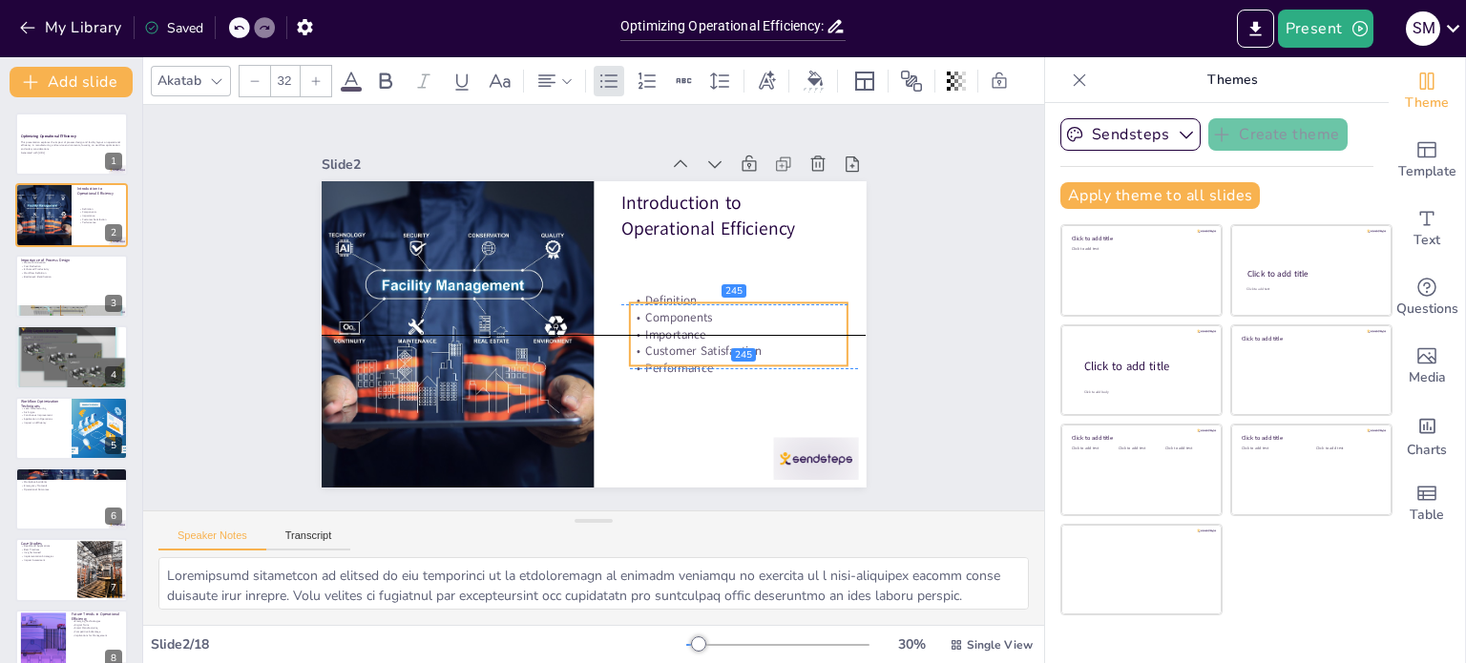
checkbox input "true"
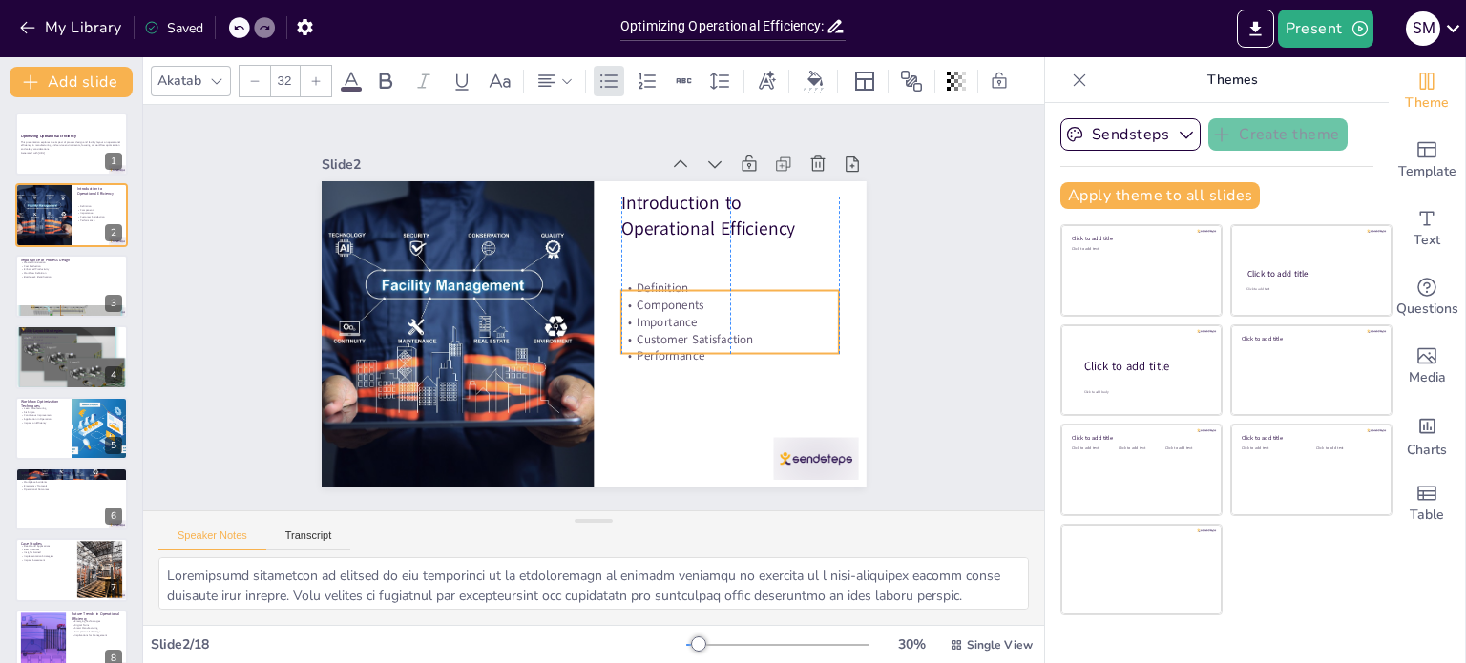
drag, startPoint x: 693, startPoint y: 277, endPoint x: 699, endPoint y: 327, distance: 50.9
click at [568, 331] on p "Customer Satisfaction" at bounding box center [548, 440] width 39 height 219
checkbox input "true"
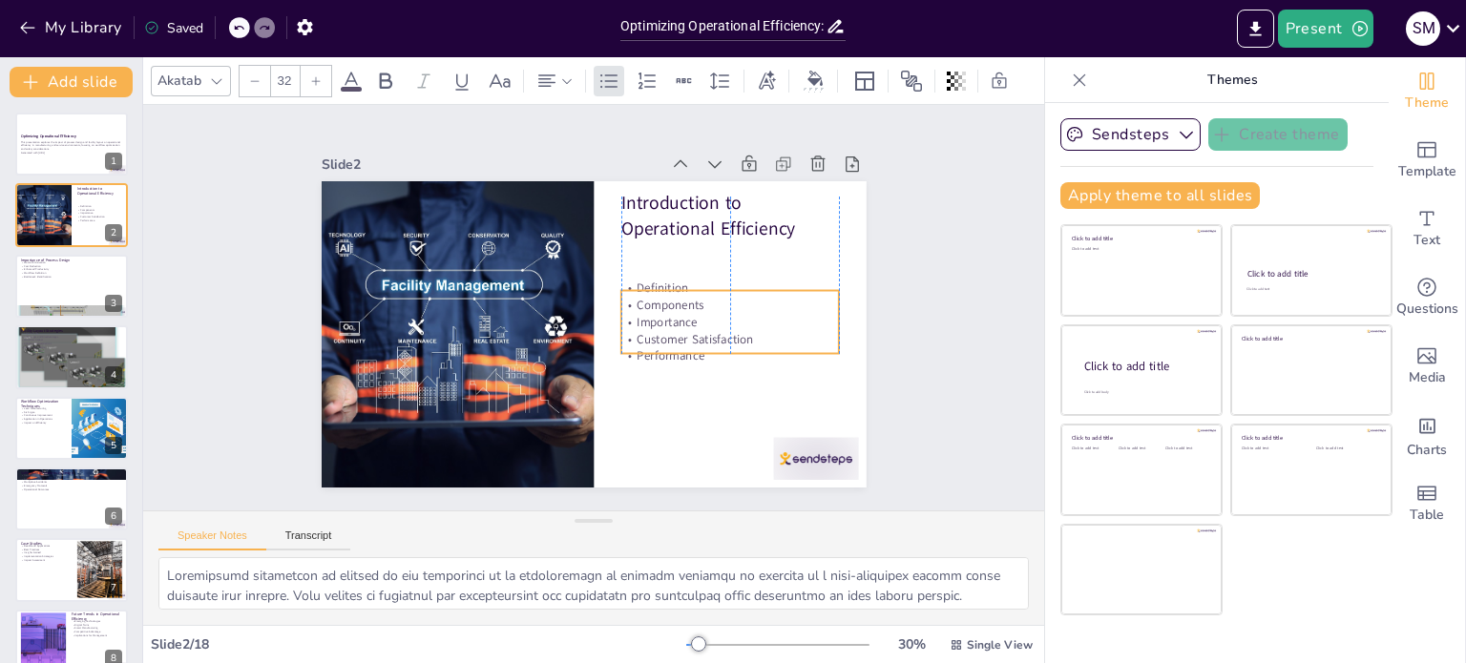
checkbox input "true"
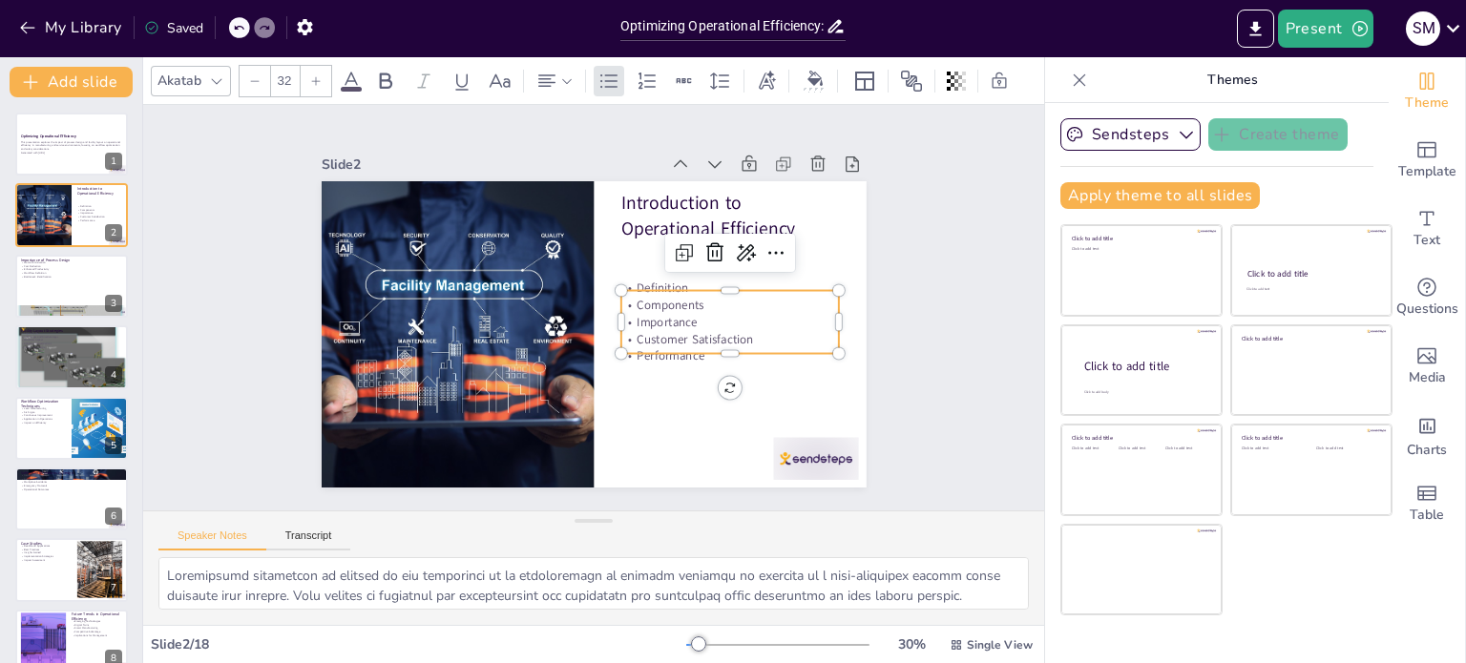
checkbox input "true"
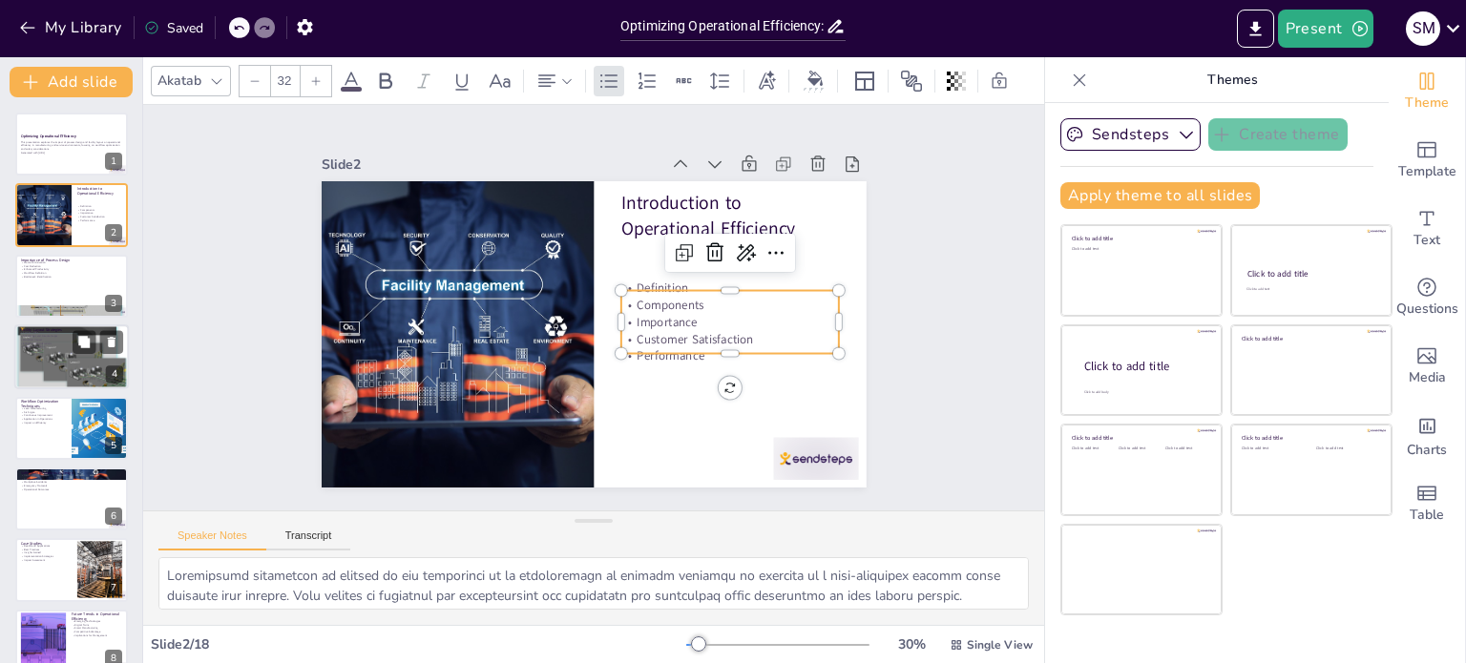
checkbox input "true"
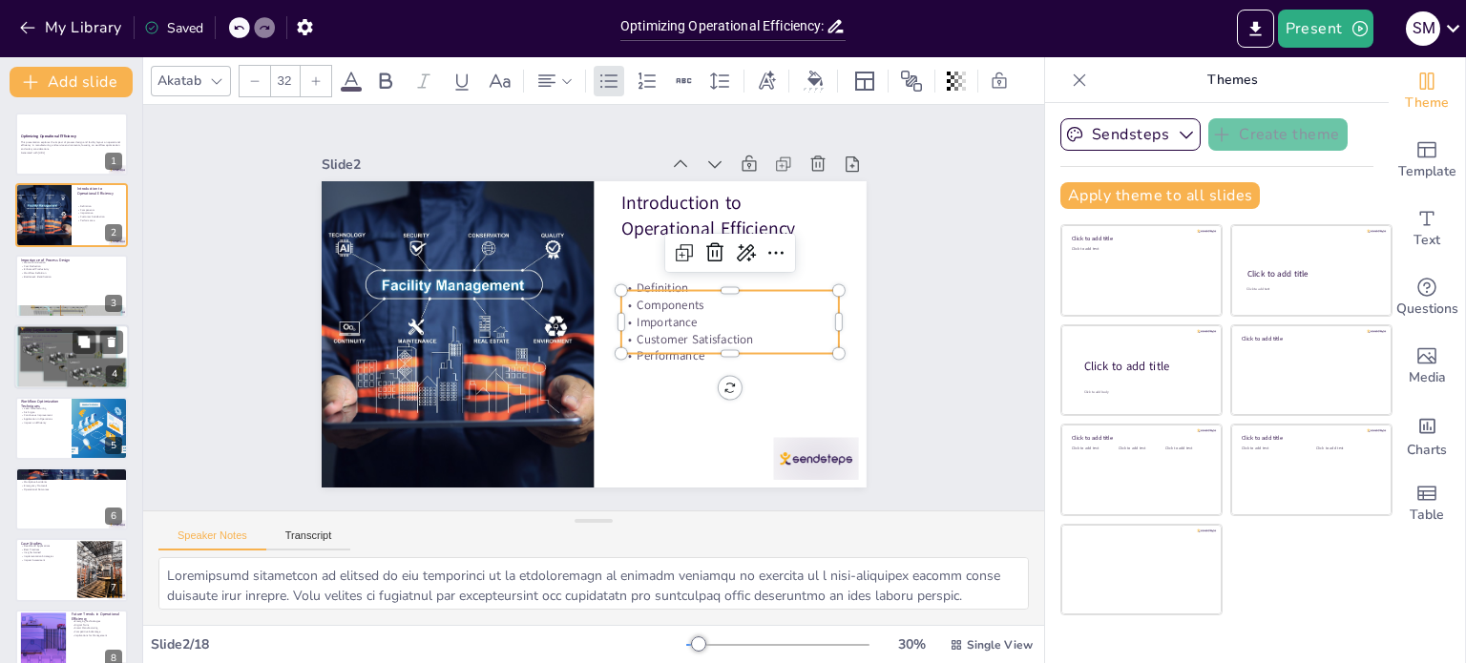
checkbox input "true"
click at [40, 269] on p "Enhanced Productivity" at bounding box center [71, 269] width 103 height 4
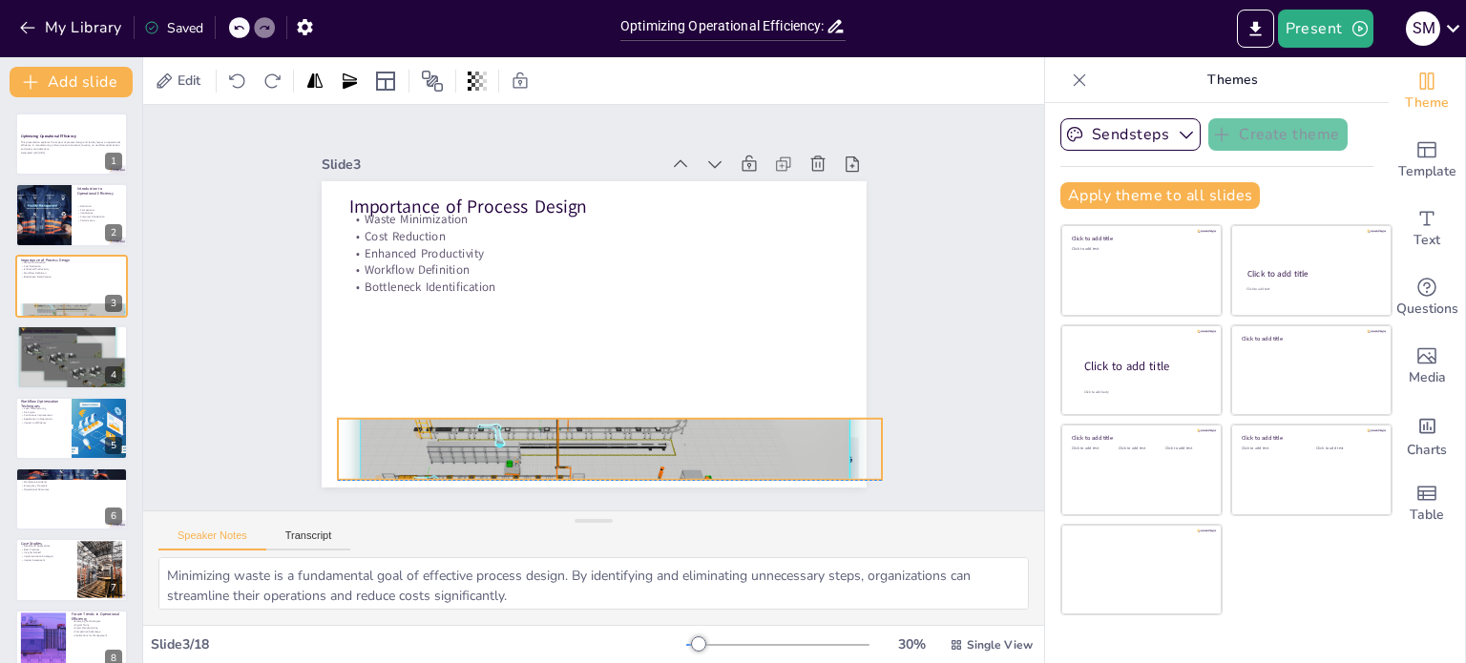
drag, startPoint x: 671, startPoint y: 440, endPoint x: 687, endPoint y: 430, distance: 19.3
click at [667, 430] on div at bounding box center [455, 339] width 426 height 580
click at [36, 352] on div at bounding box center [71, 357] width 115 height 85
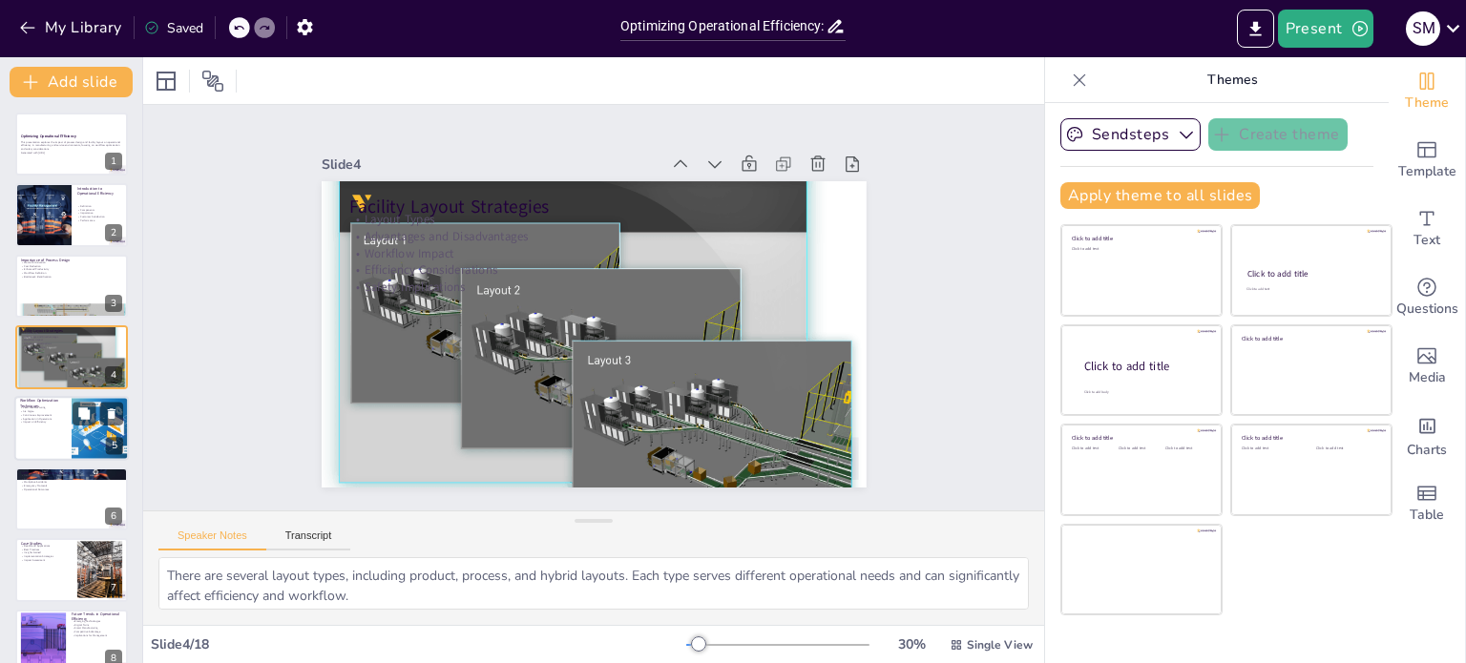
click at [57, 431] on div at bounding box center [71, 428] width 115 height 65
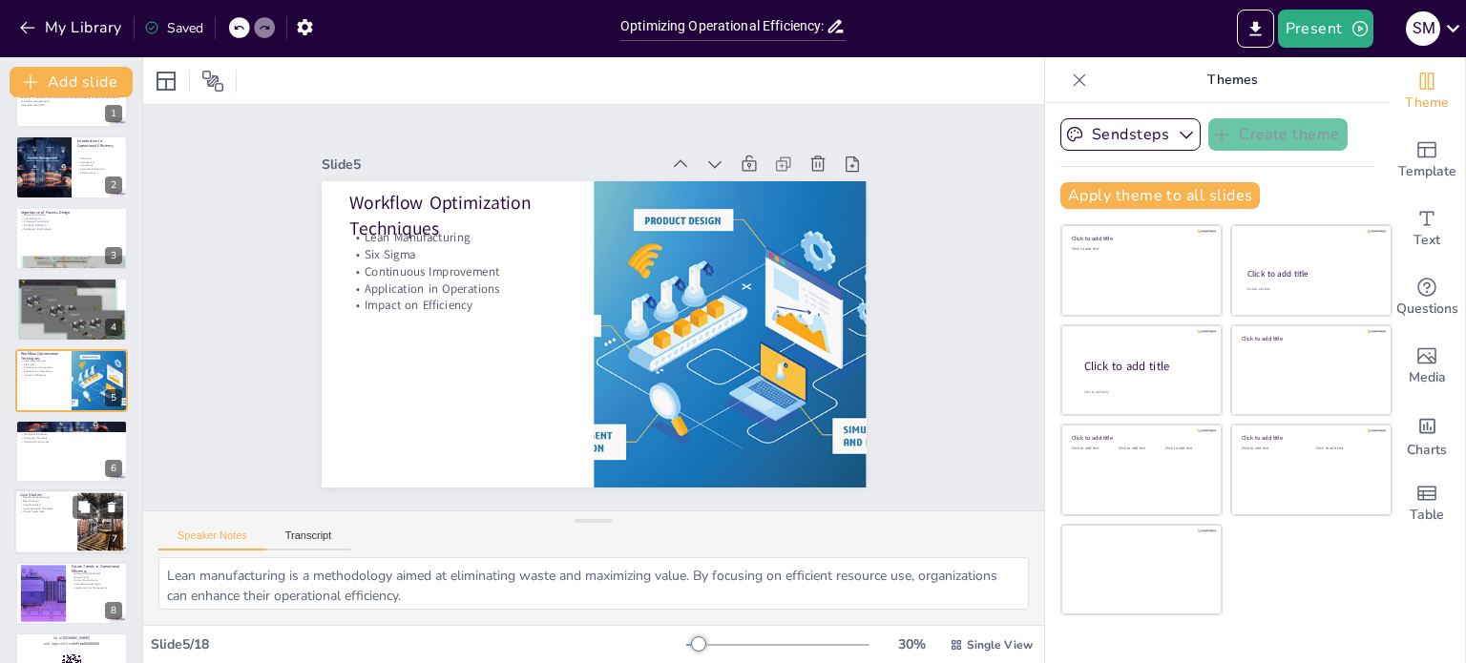
click at [61, 530] on div at bounding box center [71, 523] width 115 height 65
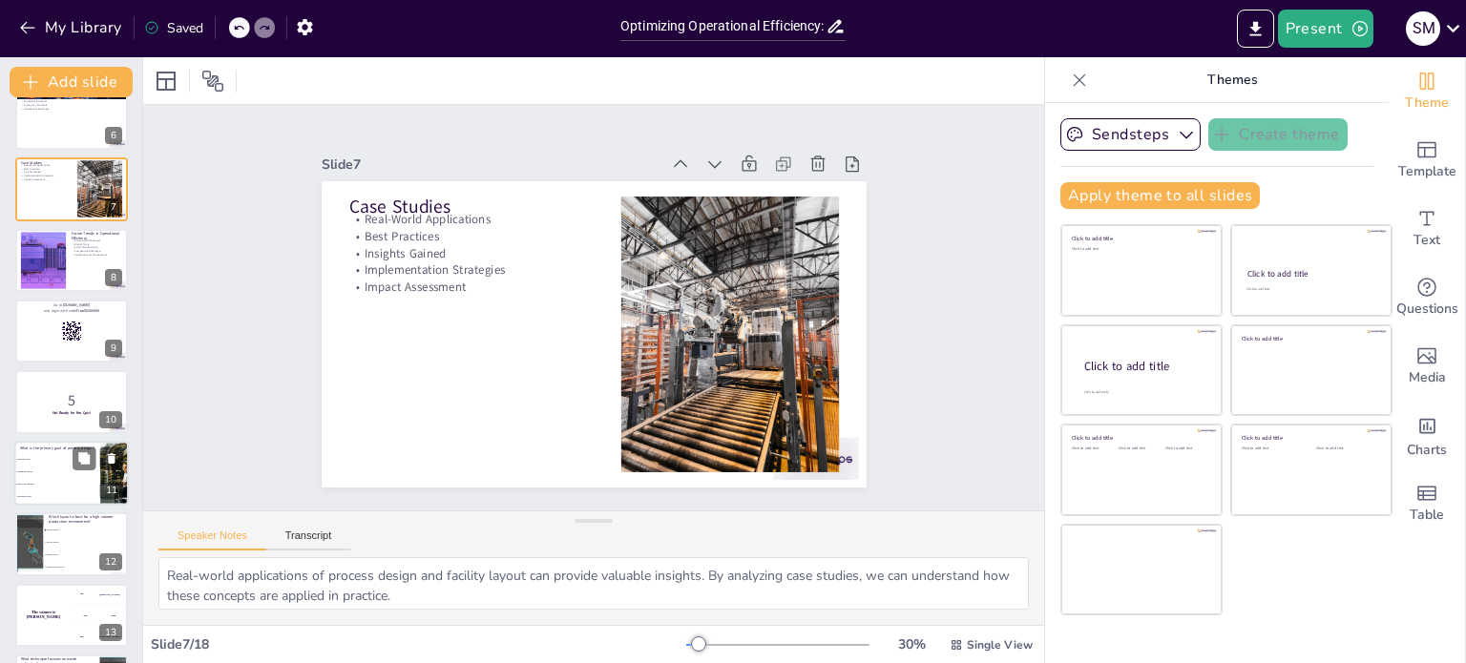
scroll to position [734, 0]
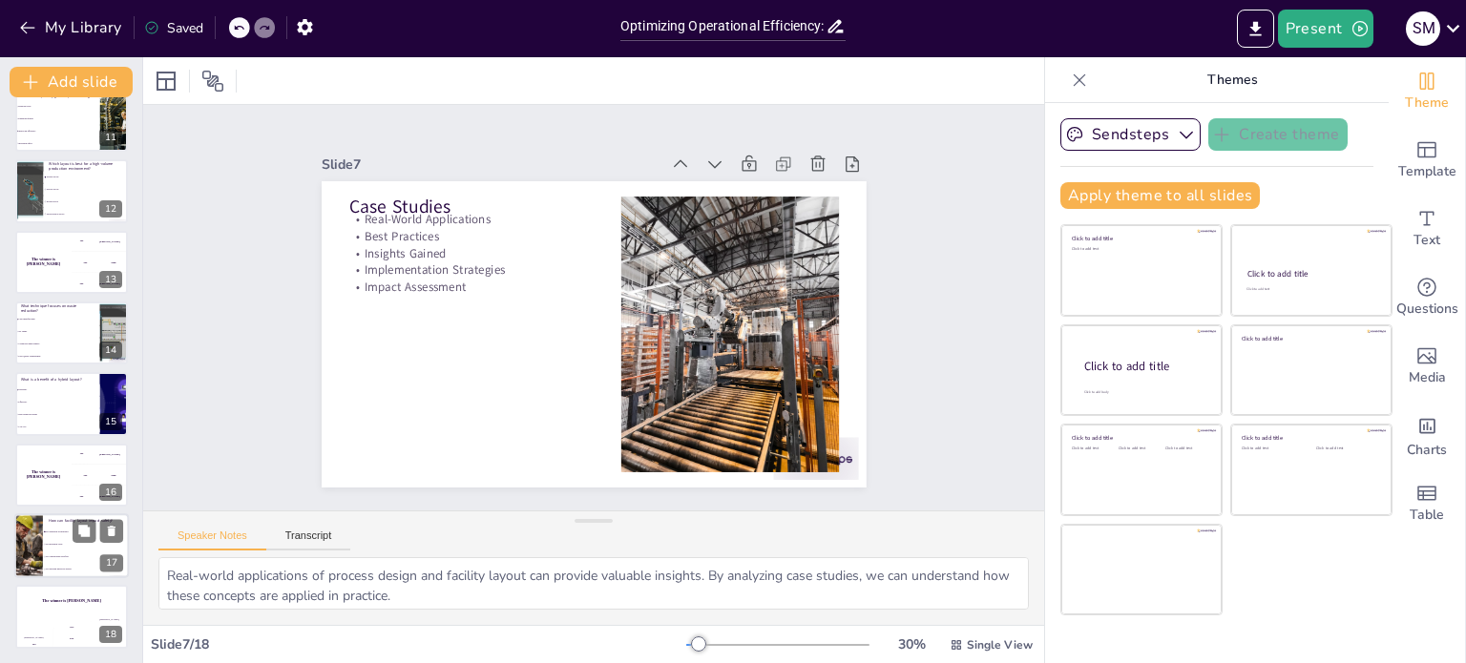
click at [46, 564] on li "By reducing employee morale" at bounding box center [86, 570] width 86 height 12
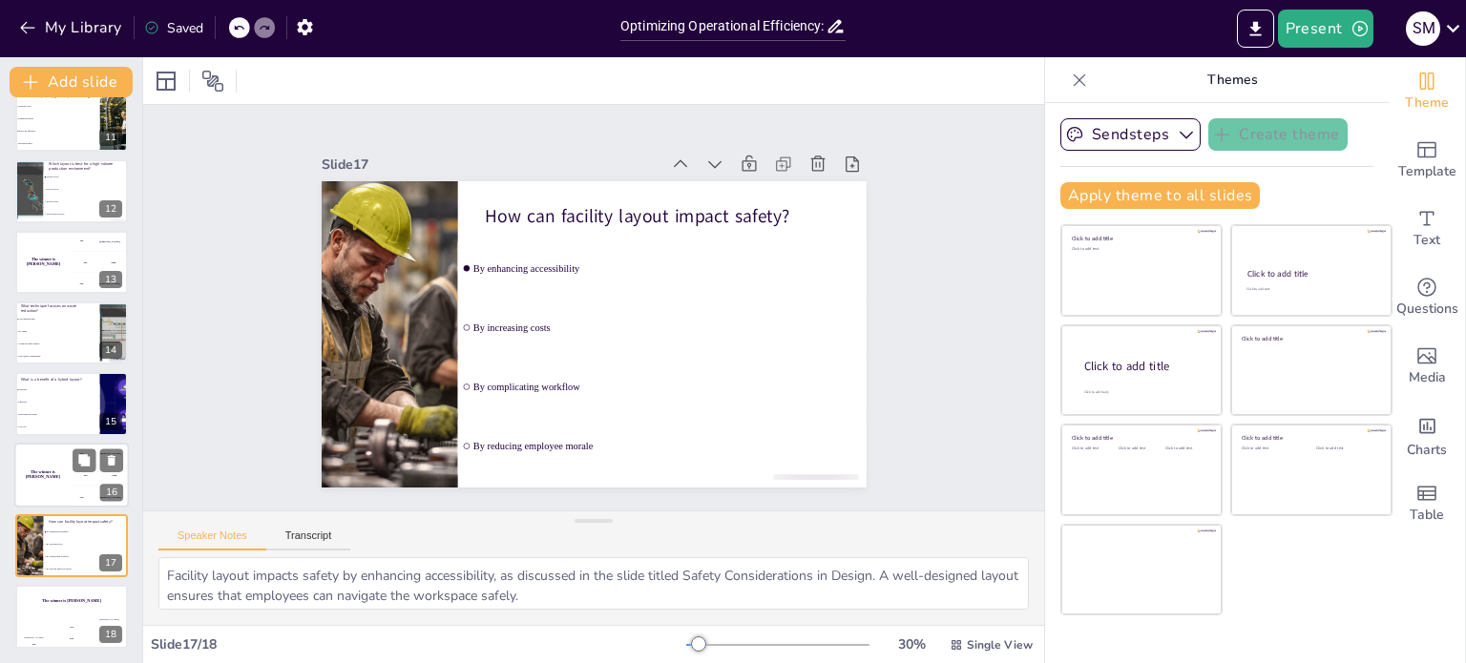
click at [42, 476] on h4 "The winner is [PERSON_NAME]" at bounding box center [42, 475] width 57 height 10
